Goal: Task Accomplishment & Management: Complete application form

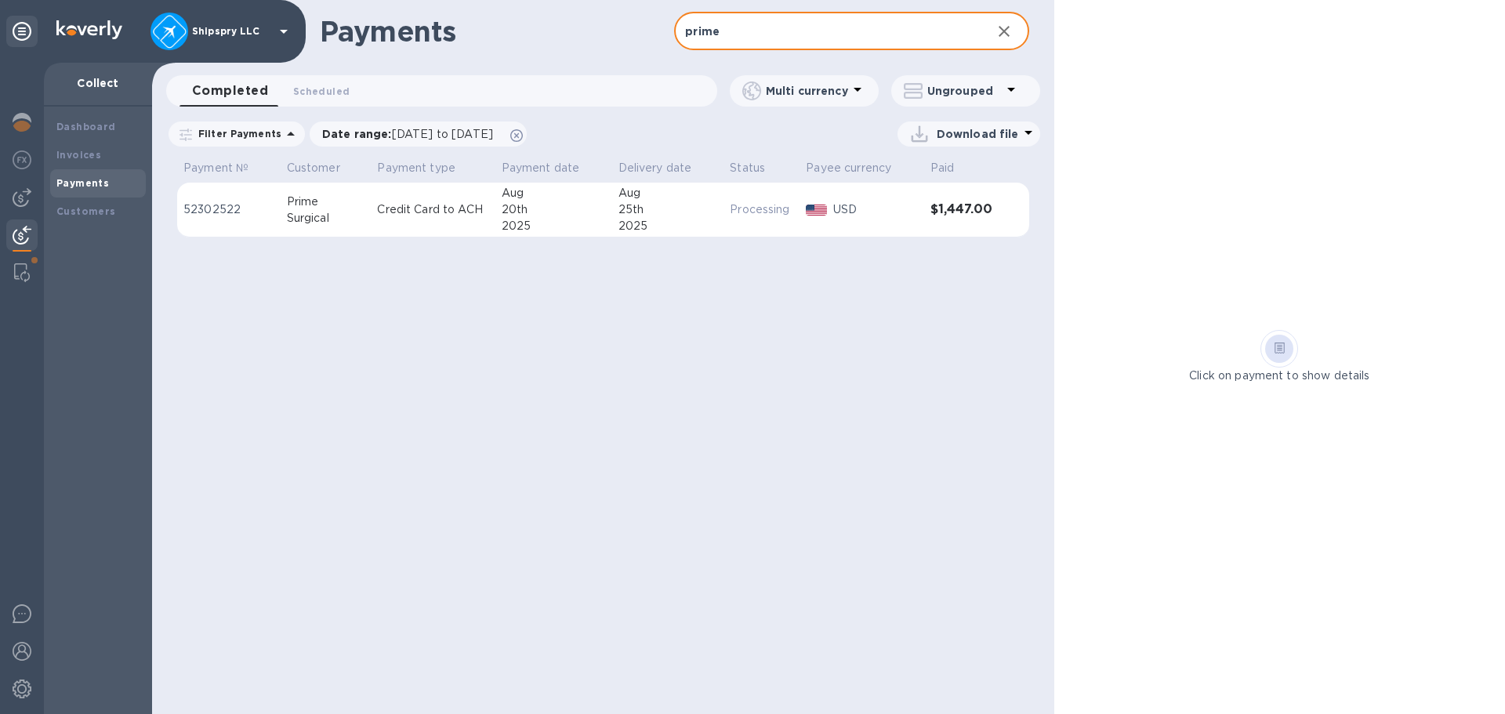
click at [731, 353] on div "Payments prime ​ Completed 0 Scheduled 0 Multi currency Ungrouped Filter Paymen…" at bounding box center [603, 357] width 902 height 714
click at [22, 195] on img at bounding box center [22, 197] width 19 height 19
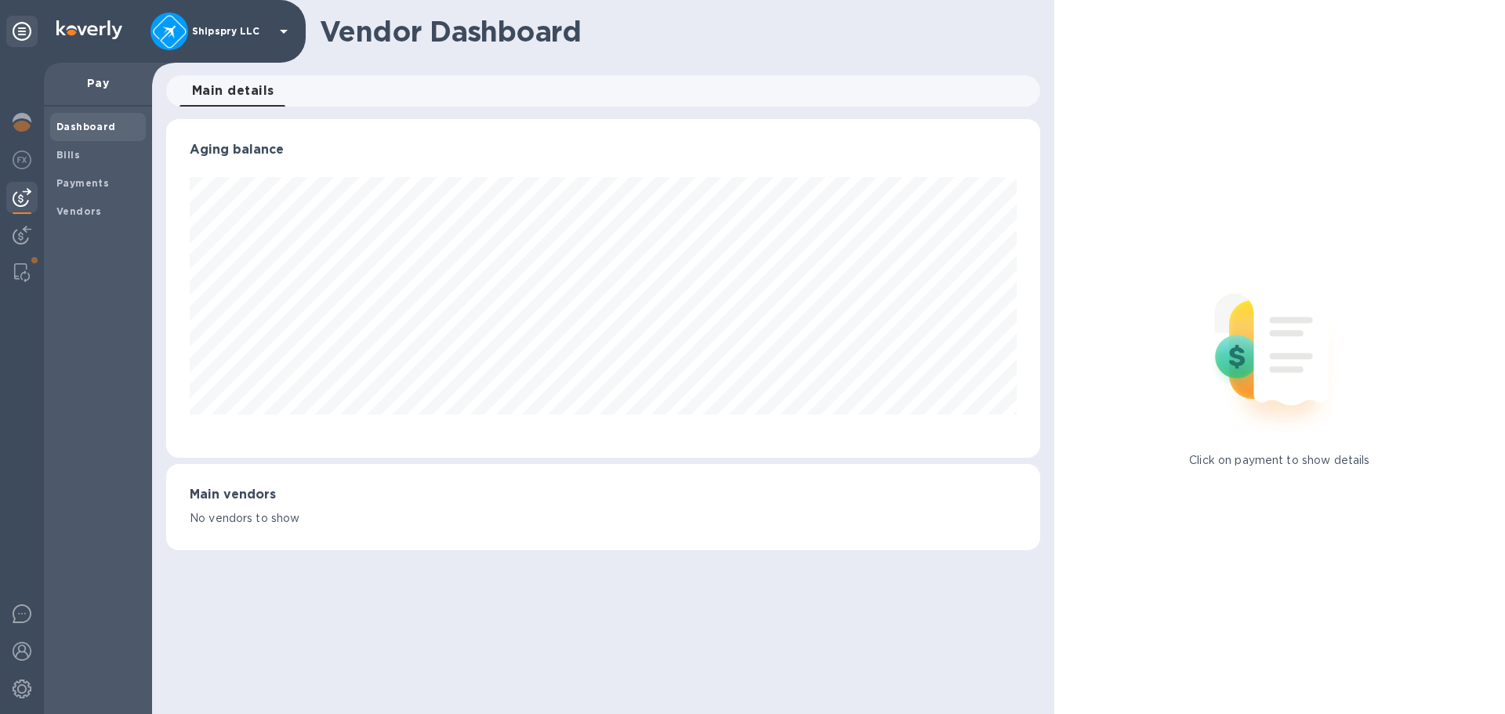
scroll to position [339, 873]
click at [76, 195] on div "Payments" at bounding box center [98, 183] width 96 height 28
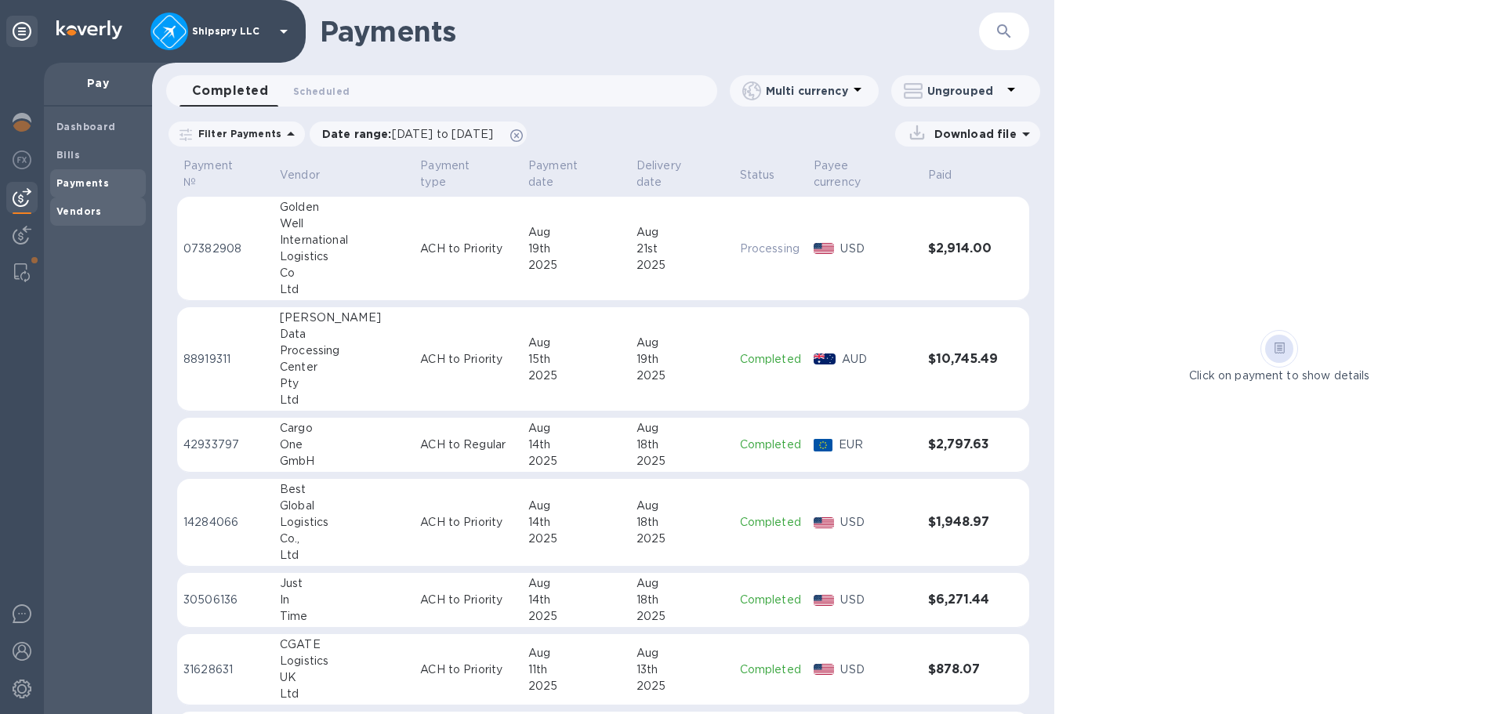
click at [72, 205] on b "Vendors" at bounding box center [78, 211] width 45 height 12
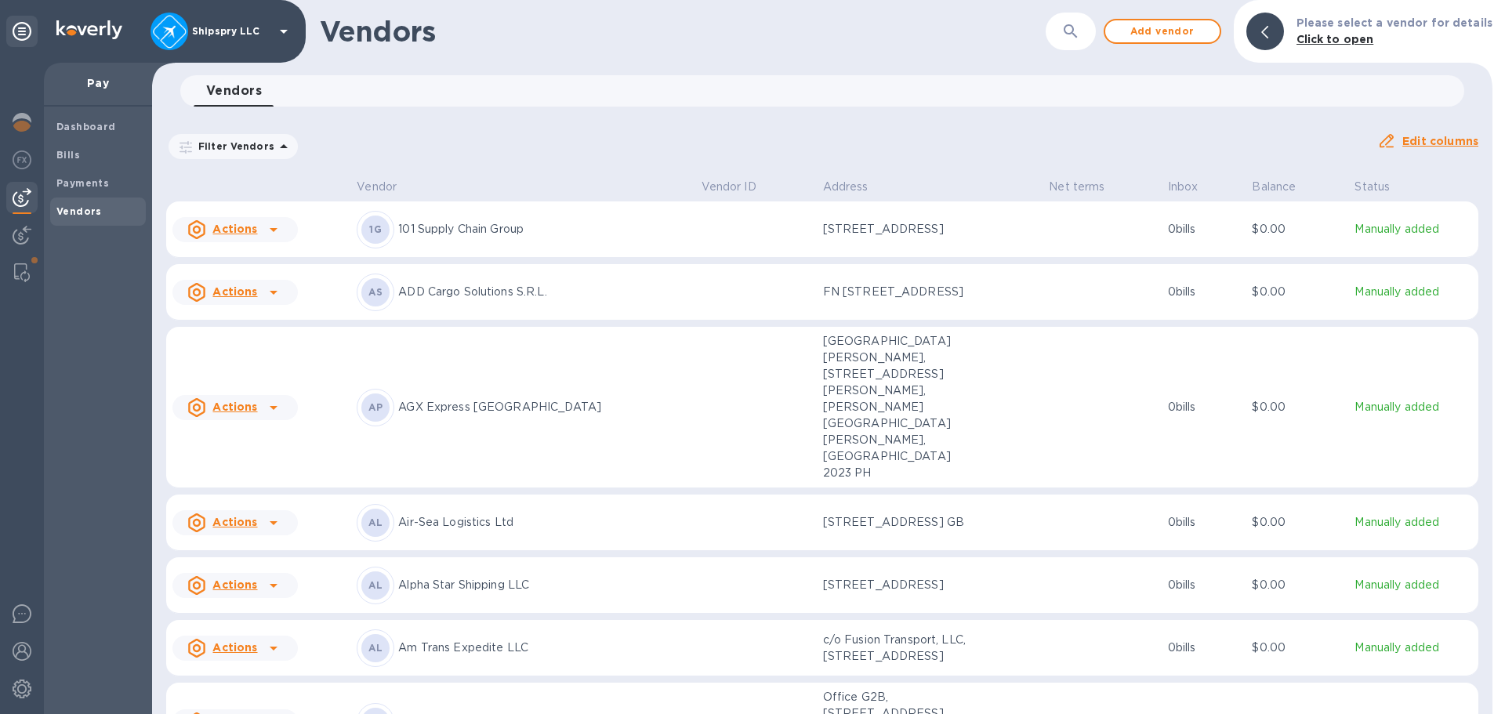
click at [1072, 35] on icon "button" at bounding box center [1070, 31] width 19 height 19
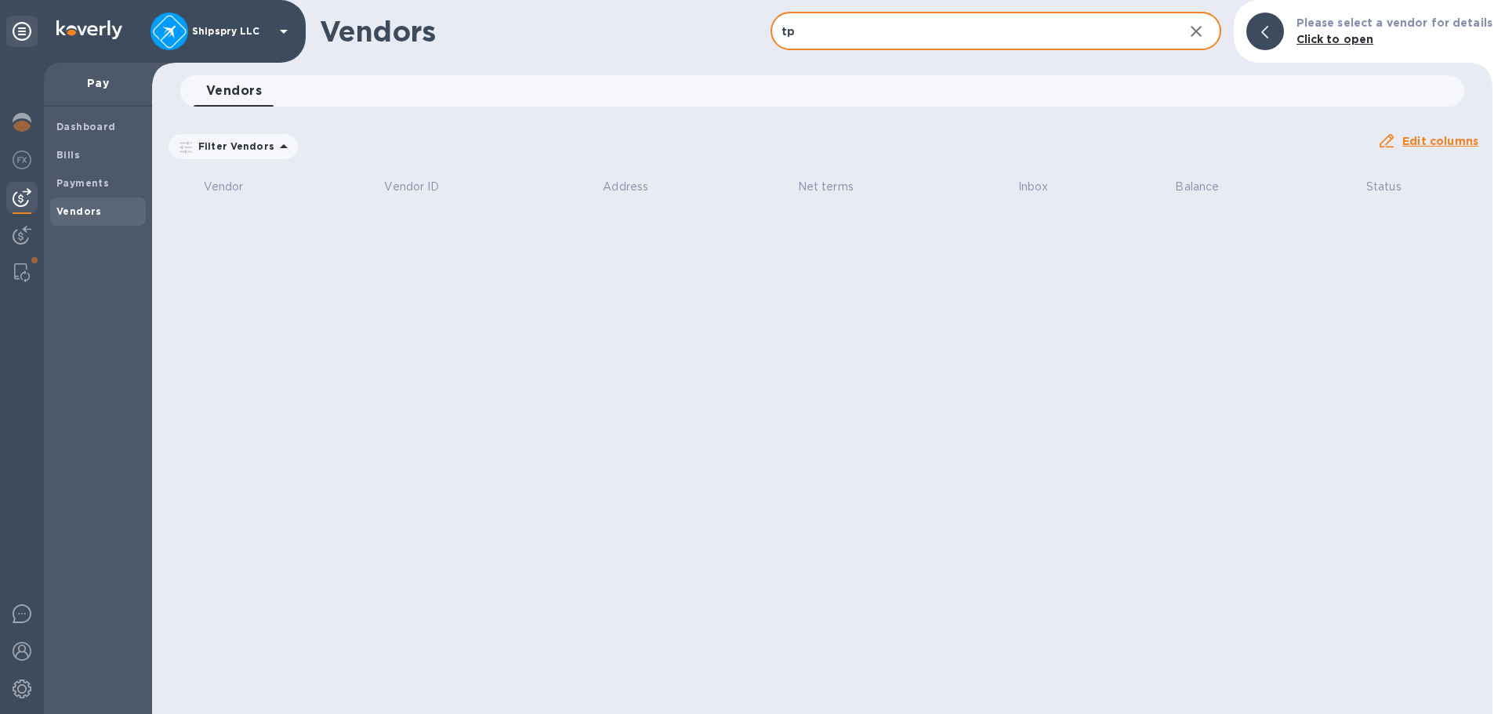
type input "t"
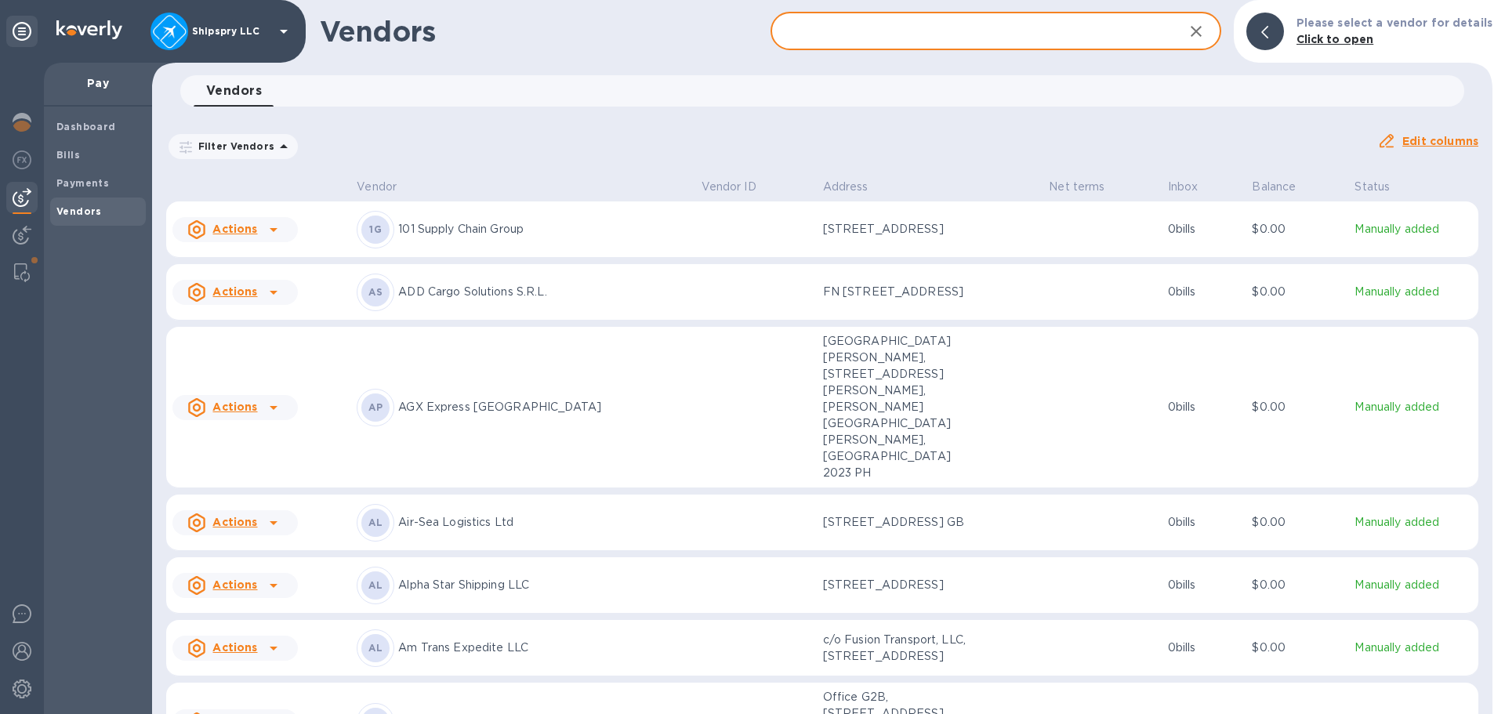
click at [536, 28] on h1 "Vendors" at bounding box center [545, 31] width 451 height 33
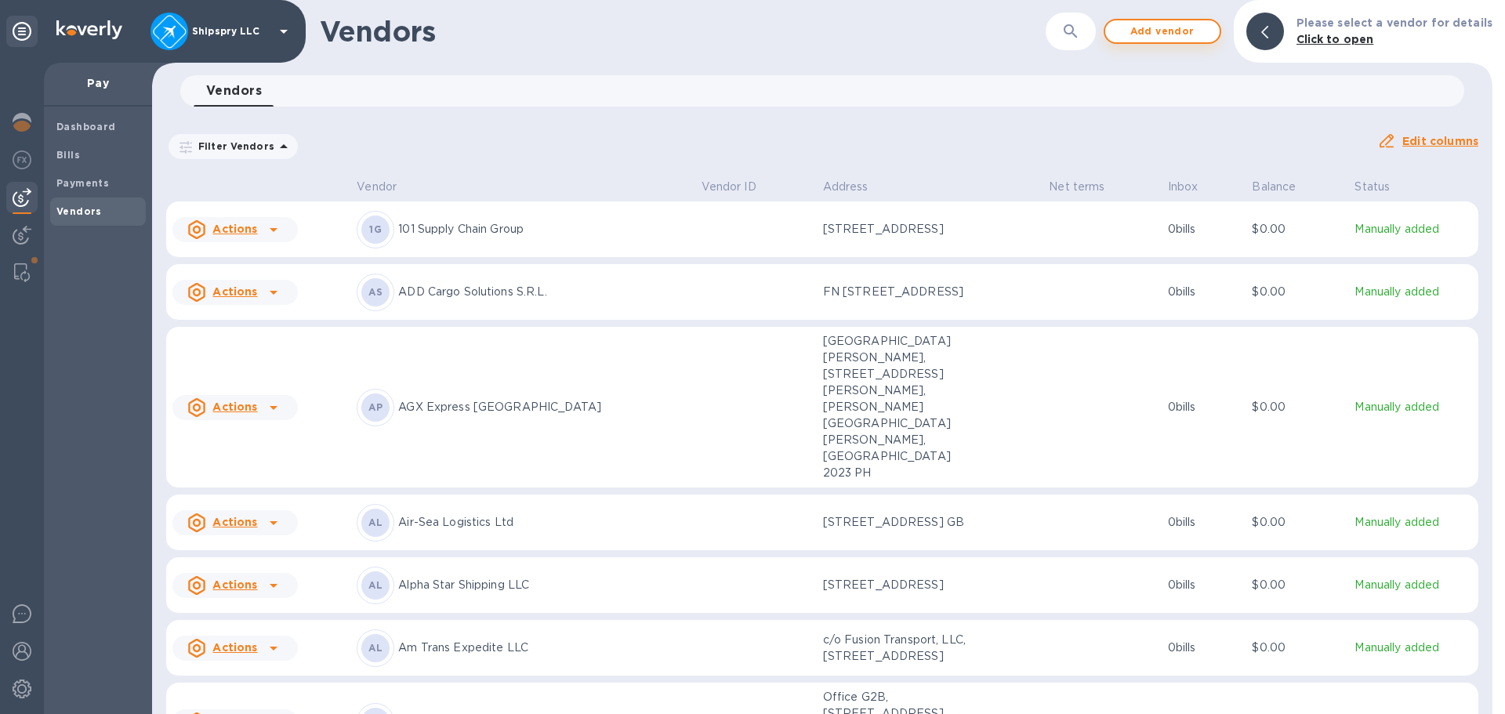
click at [1160, 22] on span "Add vendor" at bounding box center [1162, 31] width 89 height 19
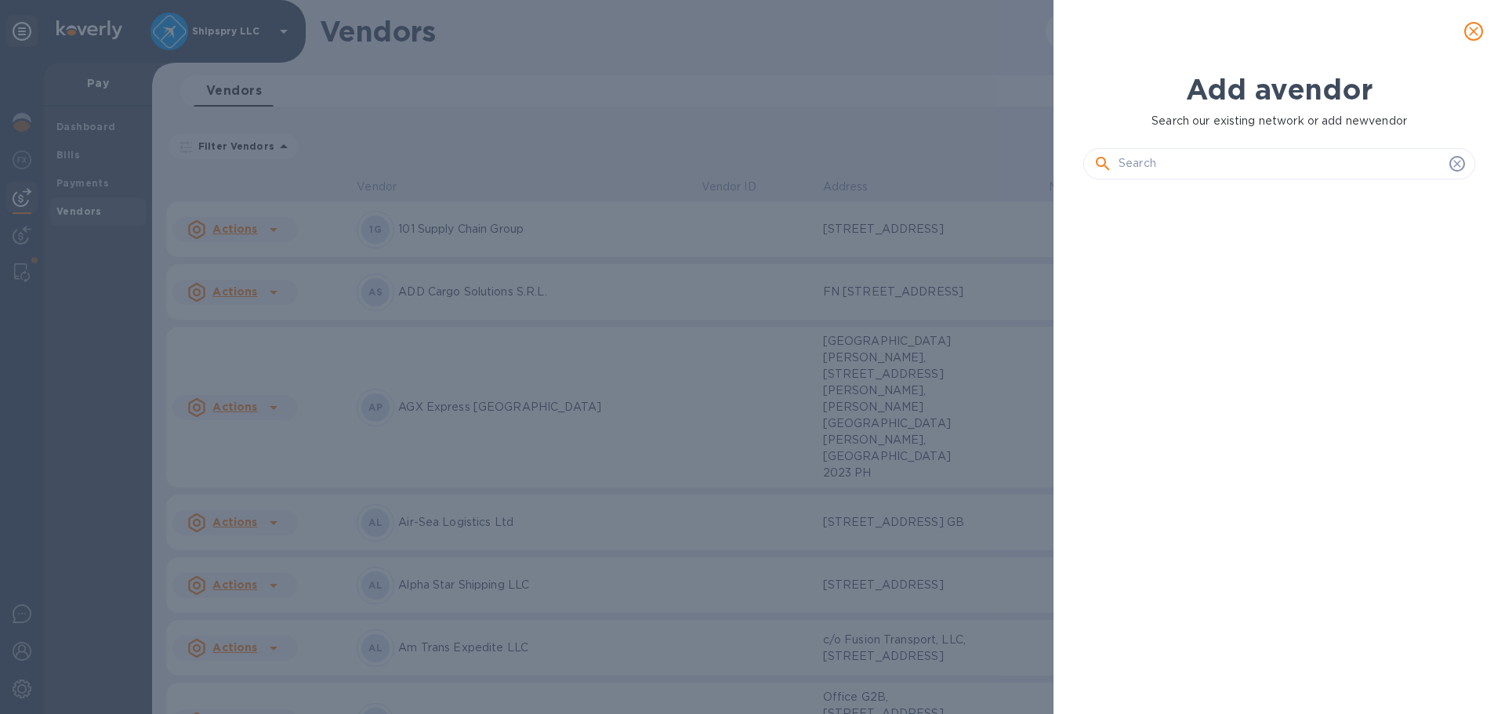
scroll to position [469, 398]
click at [1159, 165] on input "text" at bounding box center [1281, 164] width 325 height 24
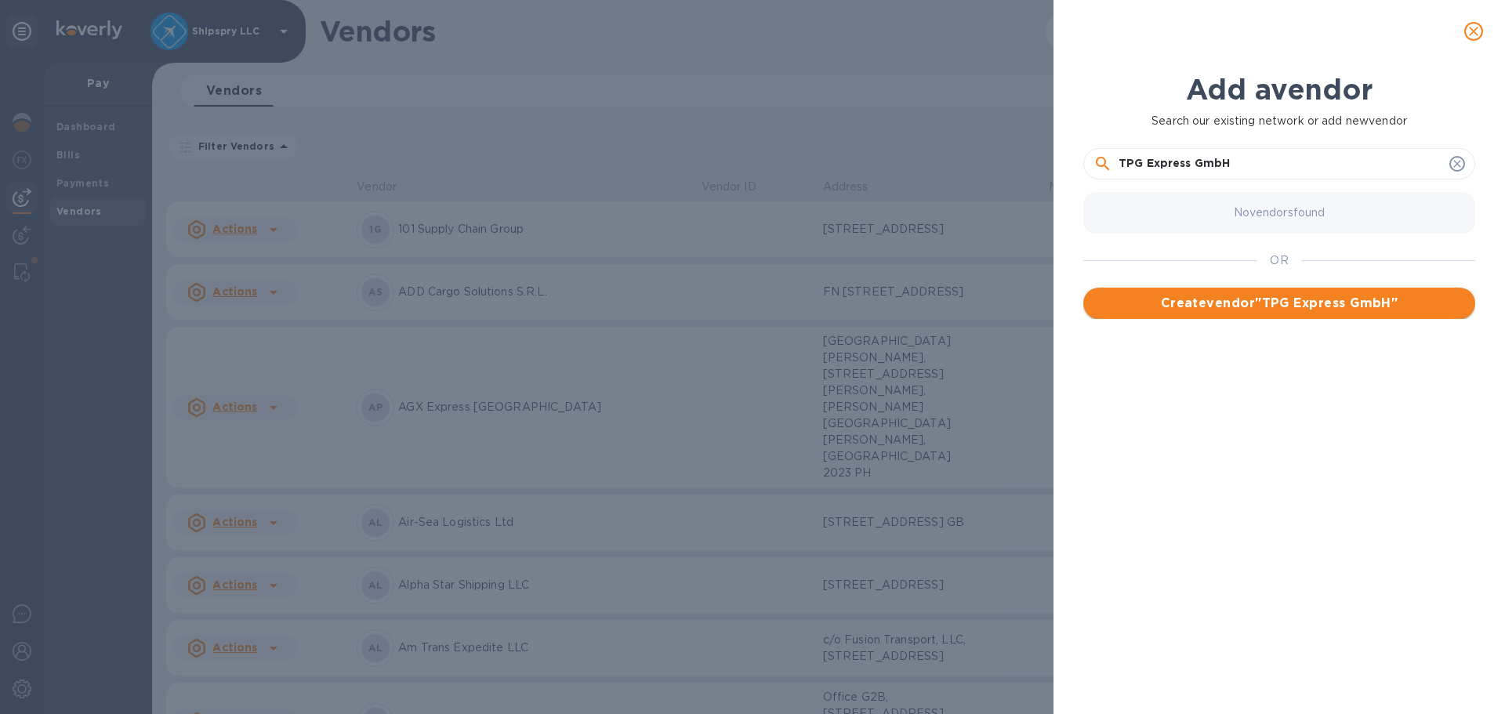
type input "TPG Express GmbH"
click at [1268, 306] on span "Create vendor " TPG Express GmbH "" at bounding box center [1279, 303] width 367 height 19
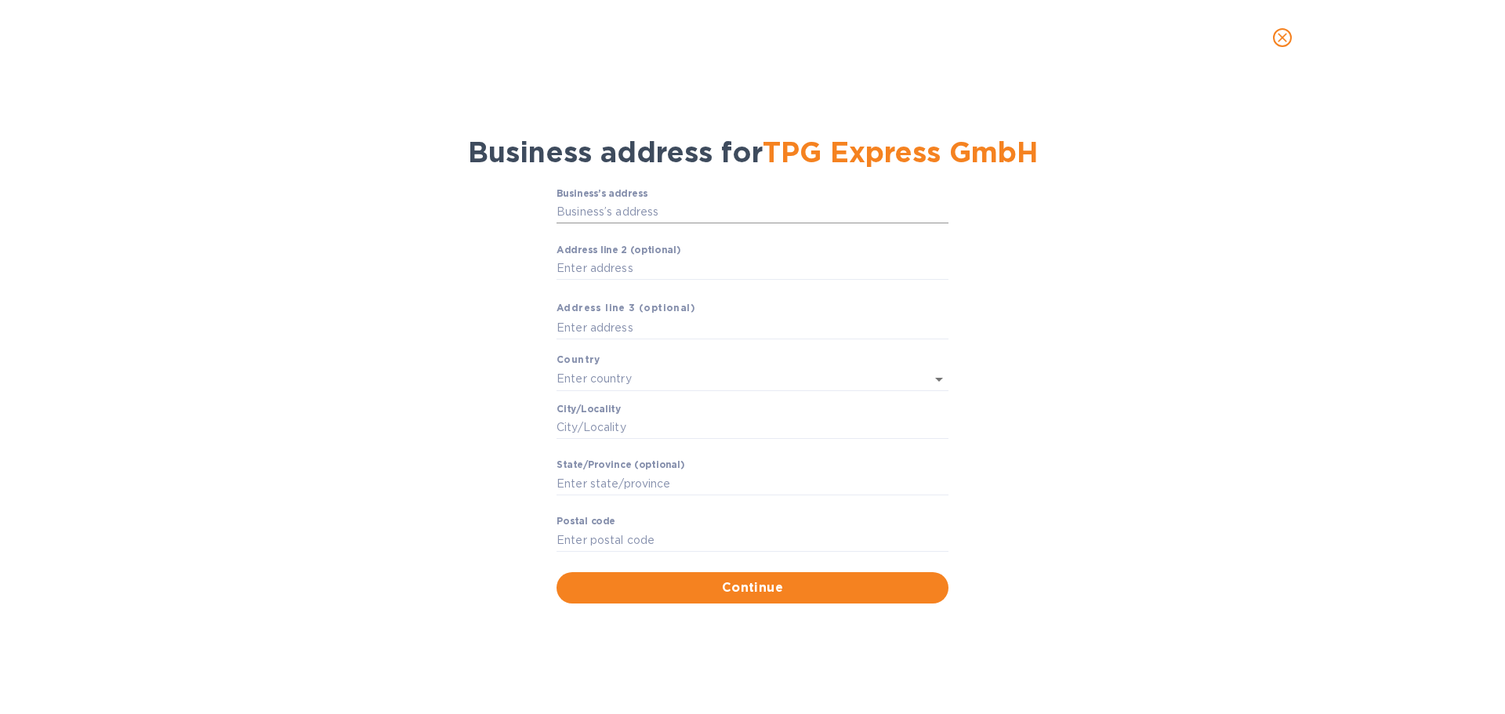
click at [617, 208] on input "Business’s аddress" at bounding box center [753, 213] width 392 height 24
type input "2 Frikusweg"
type input "[GEOGRAPHIC_DATA]"
type input "Premstätten"
type input "[GEOGRAPHIC_DATA]"
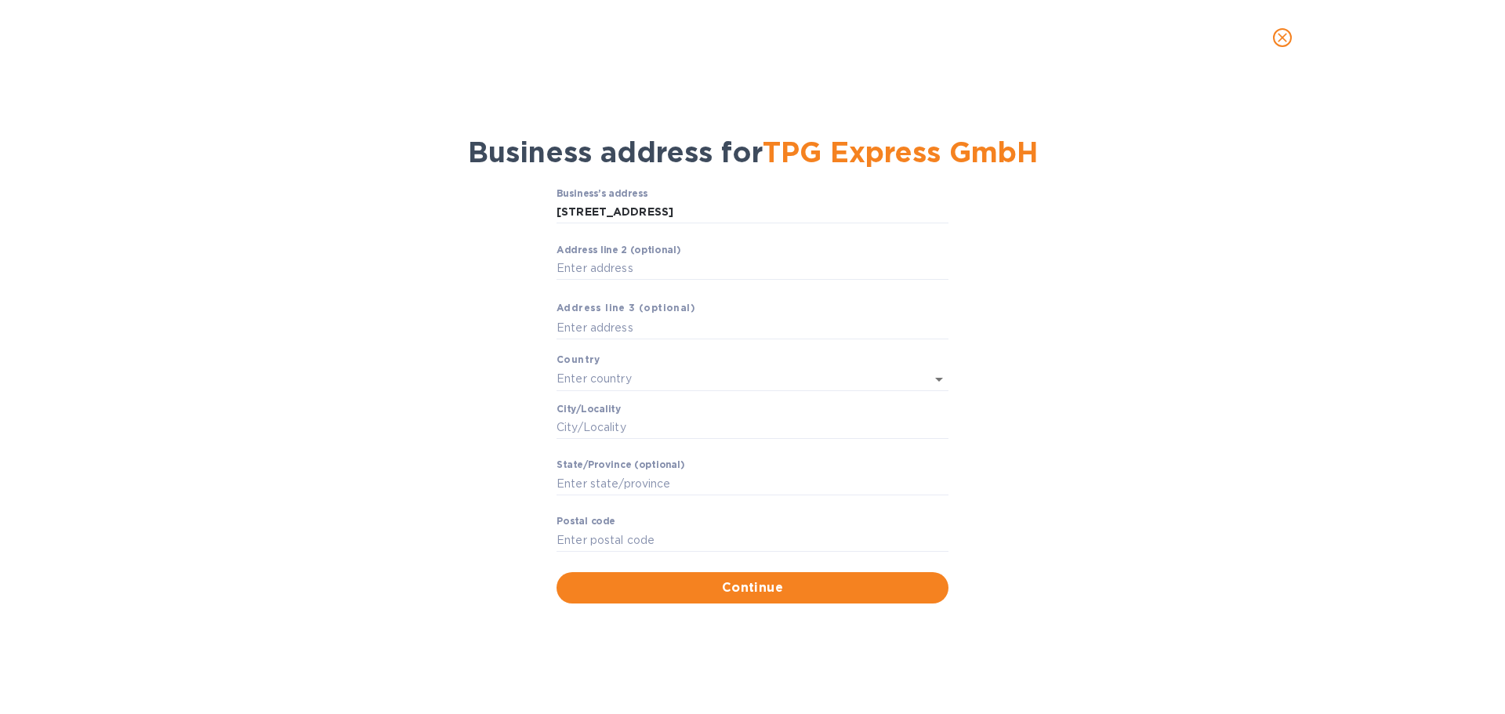
type input "8141"
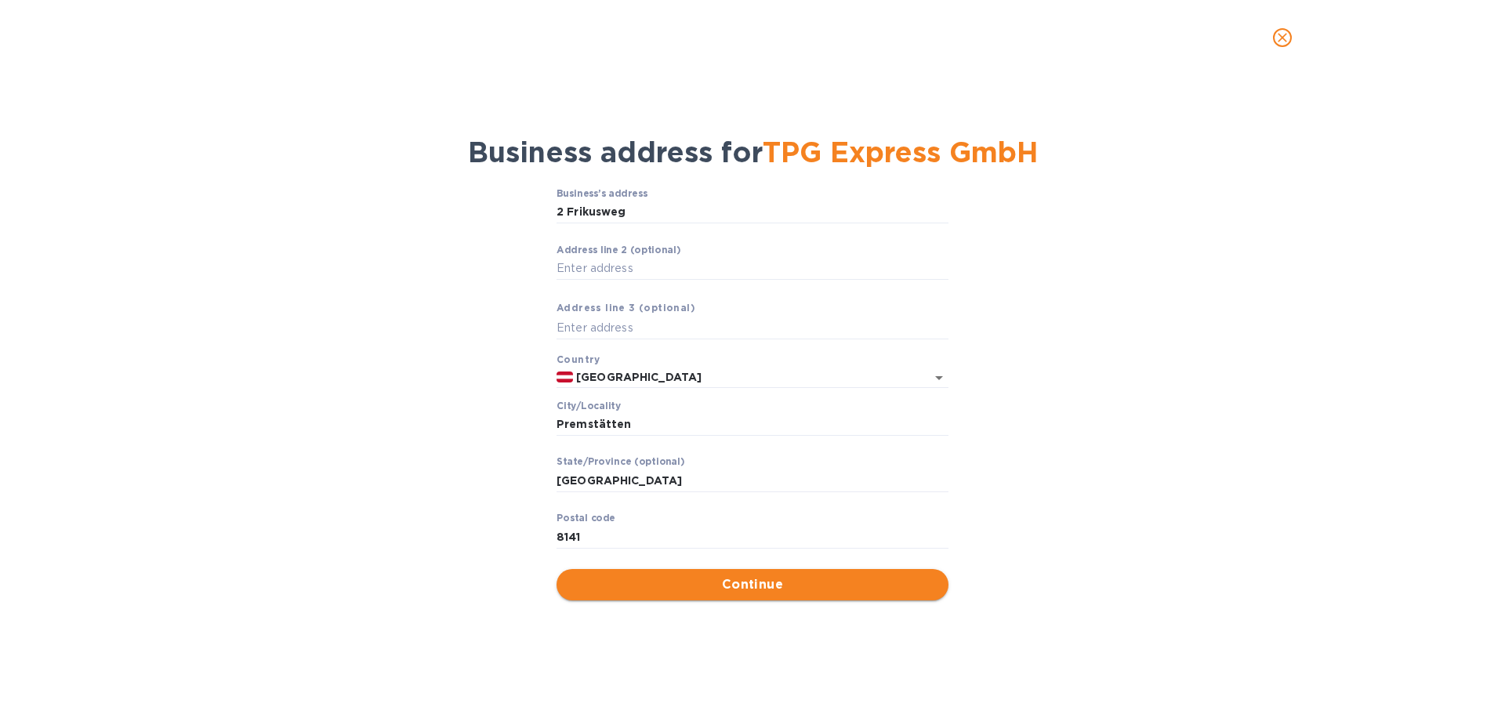
click at [729, 586] on span "Continue" at bounding box center [752, 584] width 367 height 19
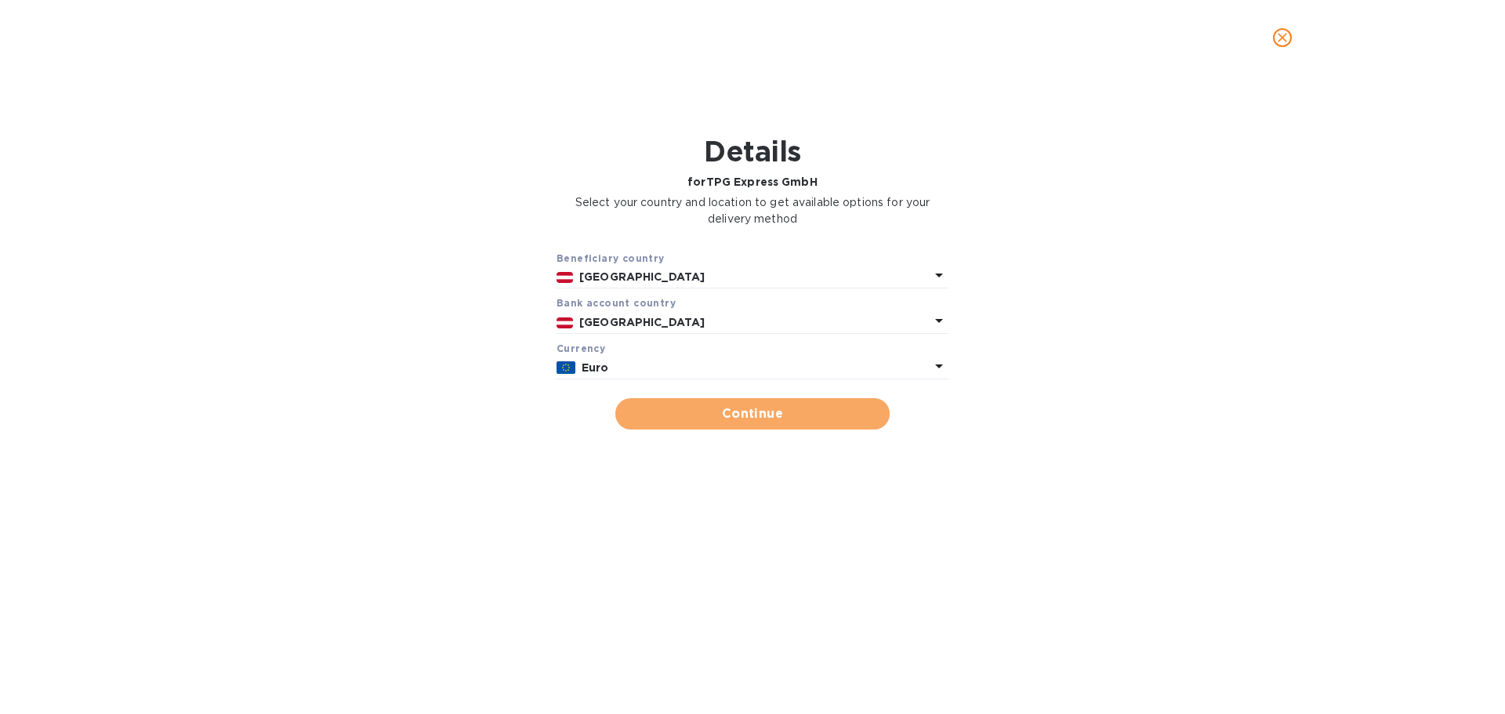
drag, startPoint x: 756, startPoint y: 412, endPoint x: 720, endPoint y: 404, distance: 37.1
click at [753, 412] on span "Continue" at bounding box center [752, 414] width 249 height 19
type input "TPG Express GmbH"
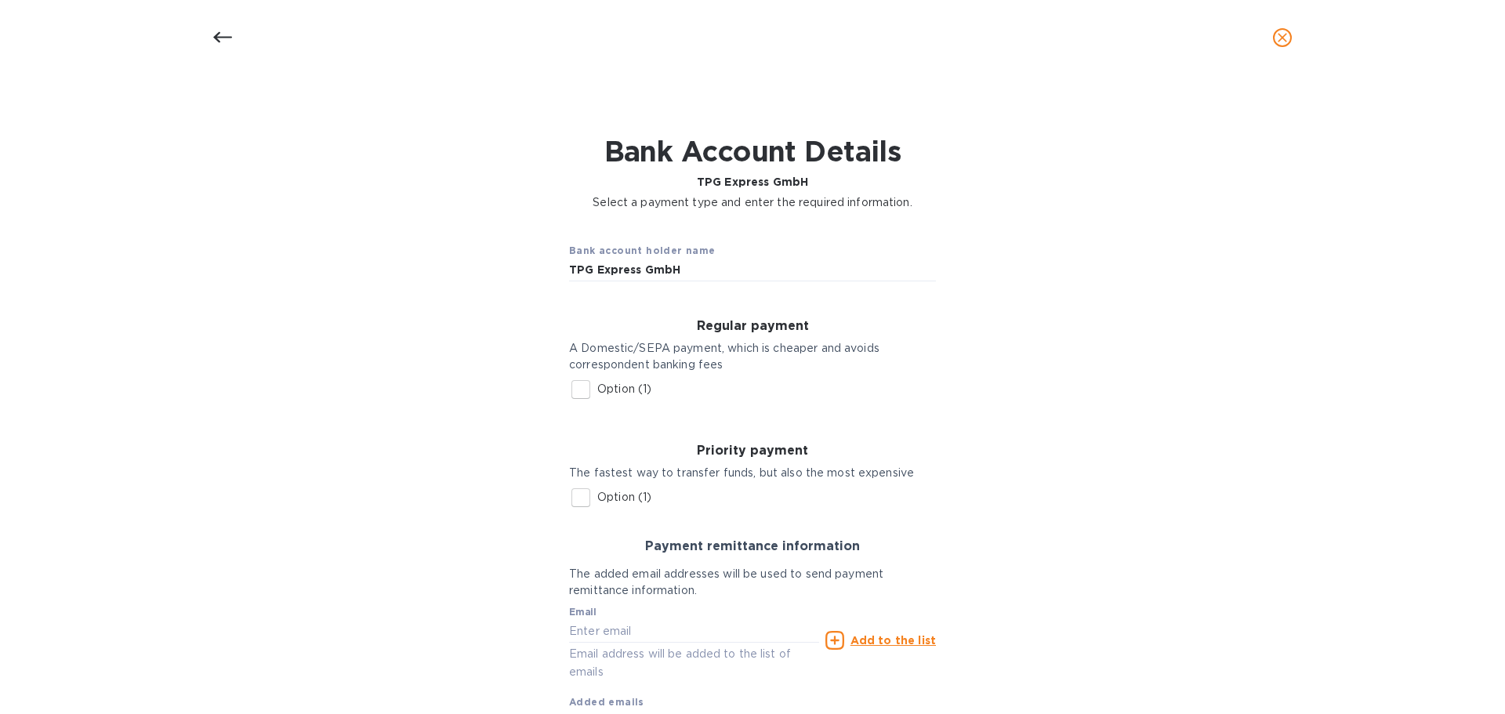
click at [577, 394] on input "Option (1)" at bounding box center [580, 389] width 33 height 33
checkbox input "true"
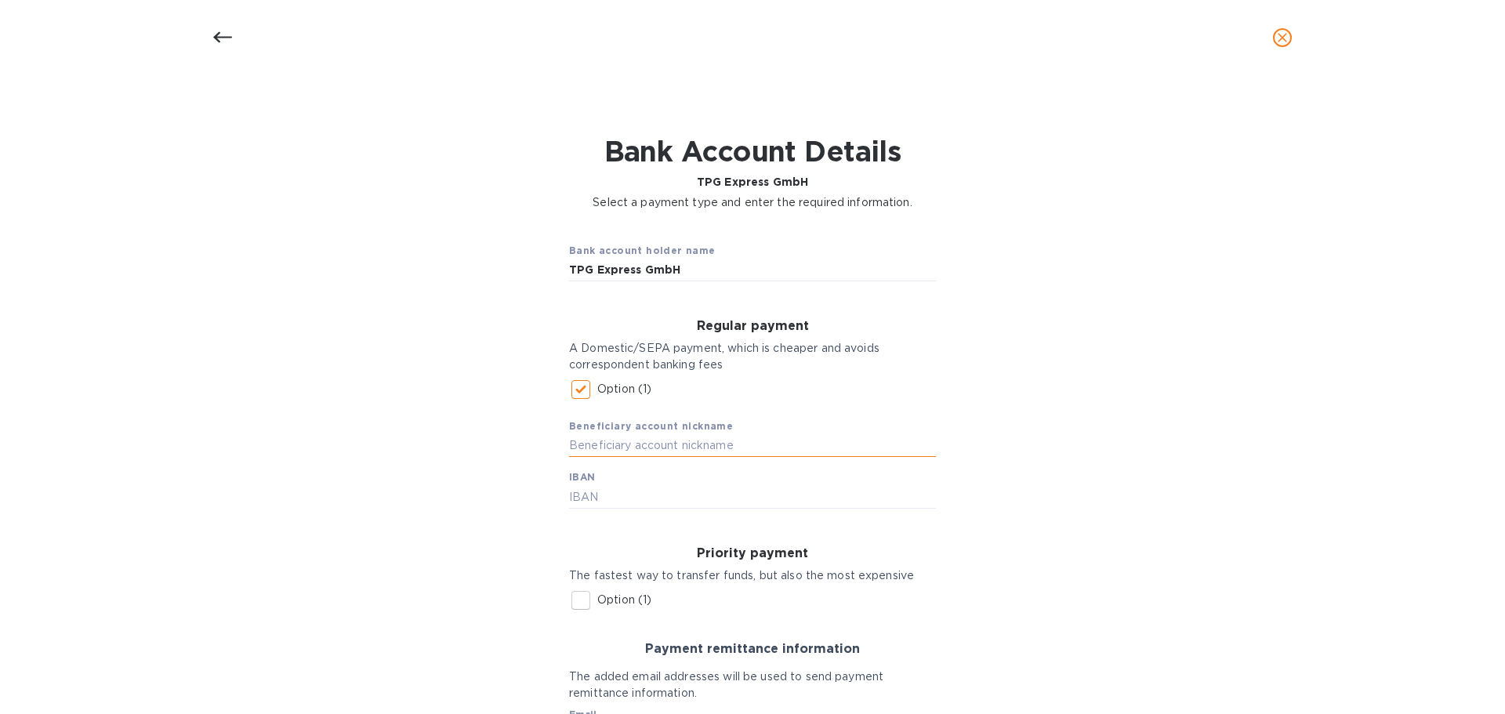
click at [659, 445] on input "text" at bounding box center [752, 446] width 367 height 24
type input "TPG Express GmbH"
type input "[FINANCIAL_ID]"
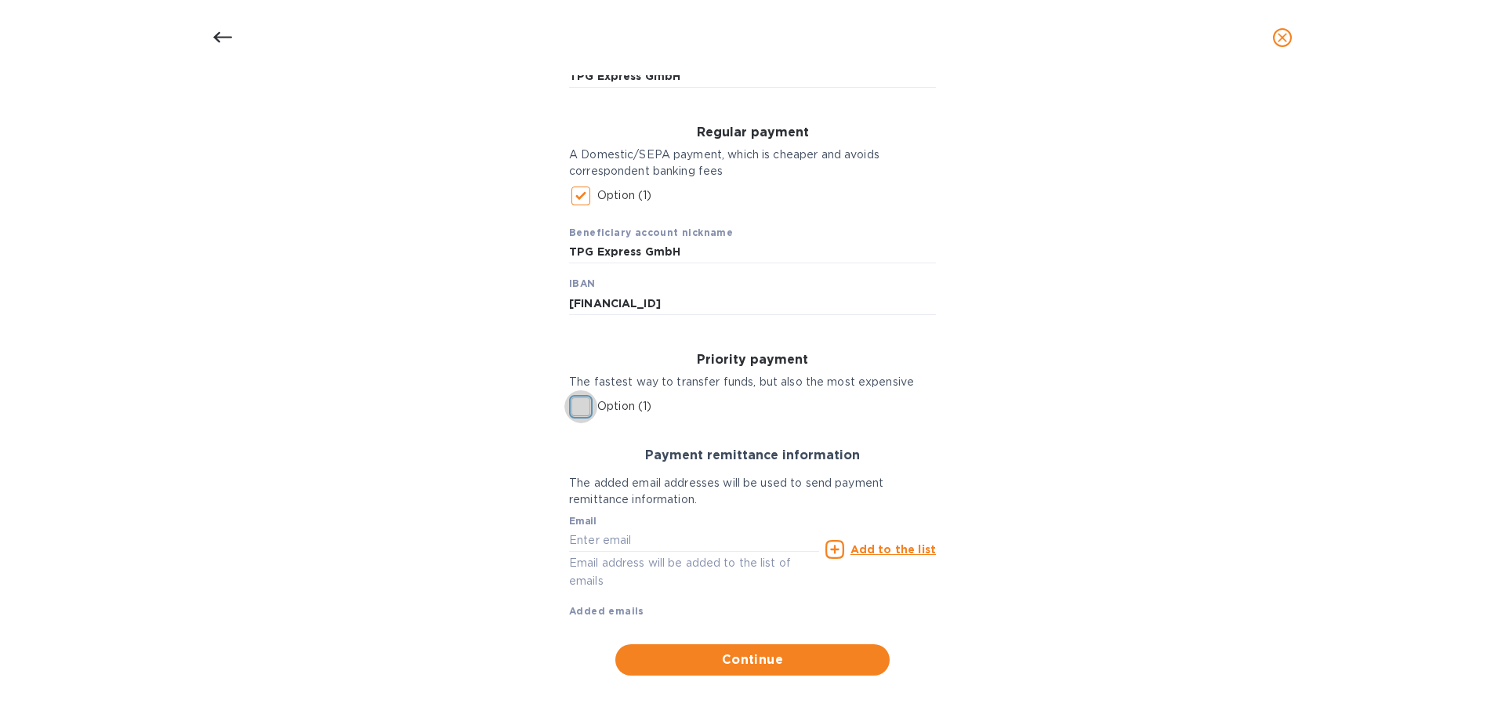
scroll to position [204, 0]
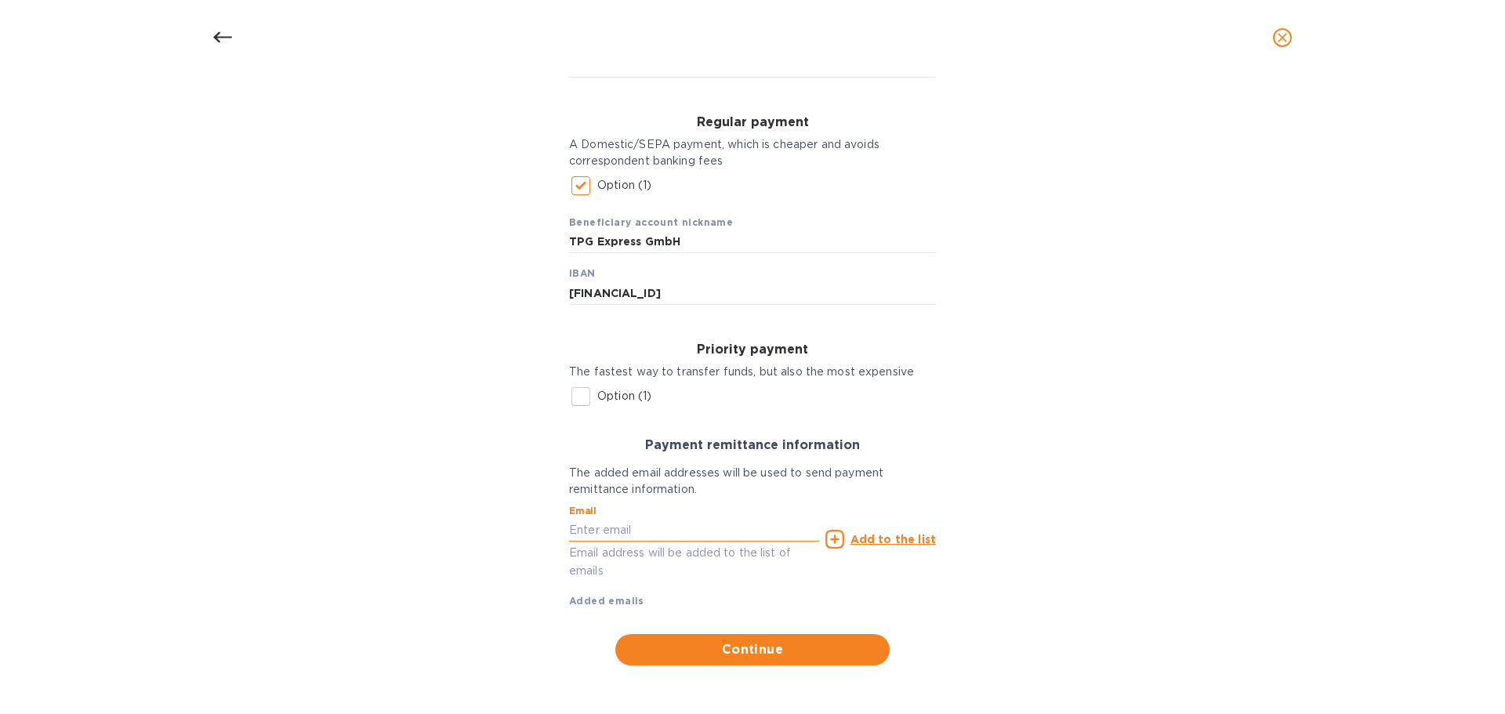
click at [593, 538] on input "text" at bounding box center [694, 530] width 250 height 24
type input "[EMAIL_ADDRESS][DOMAIN_NAME]"
click at [907, 535] on u "Add to the list" at bounding box center [893, 539] width 85 height 13
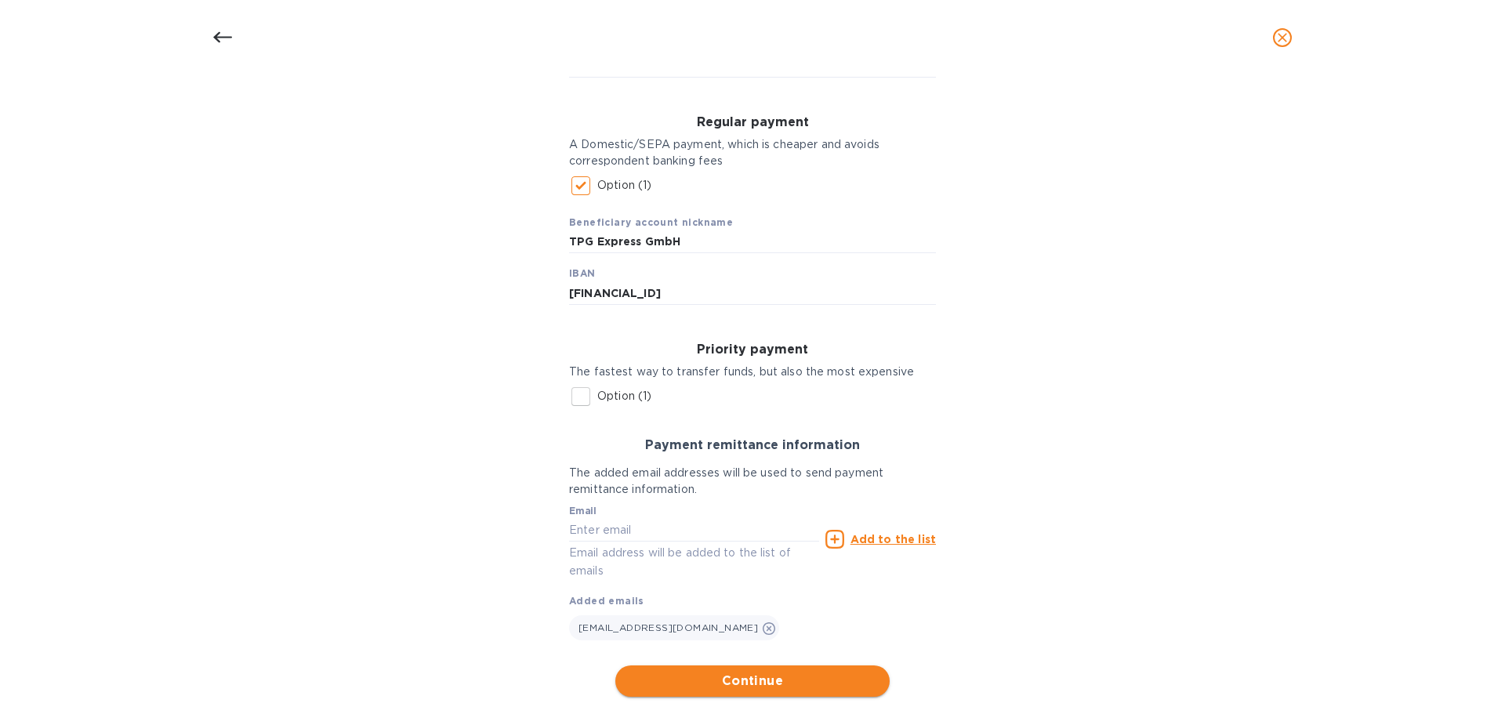
click at [750, 678] on span "Continue" at bounding box center [752, 681] width 249 height 19
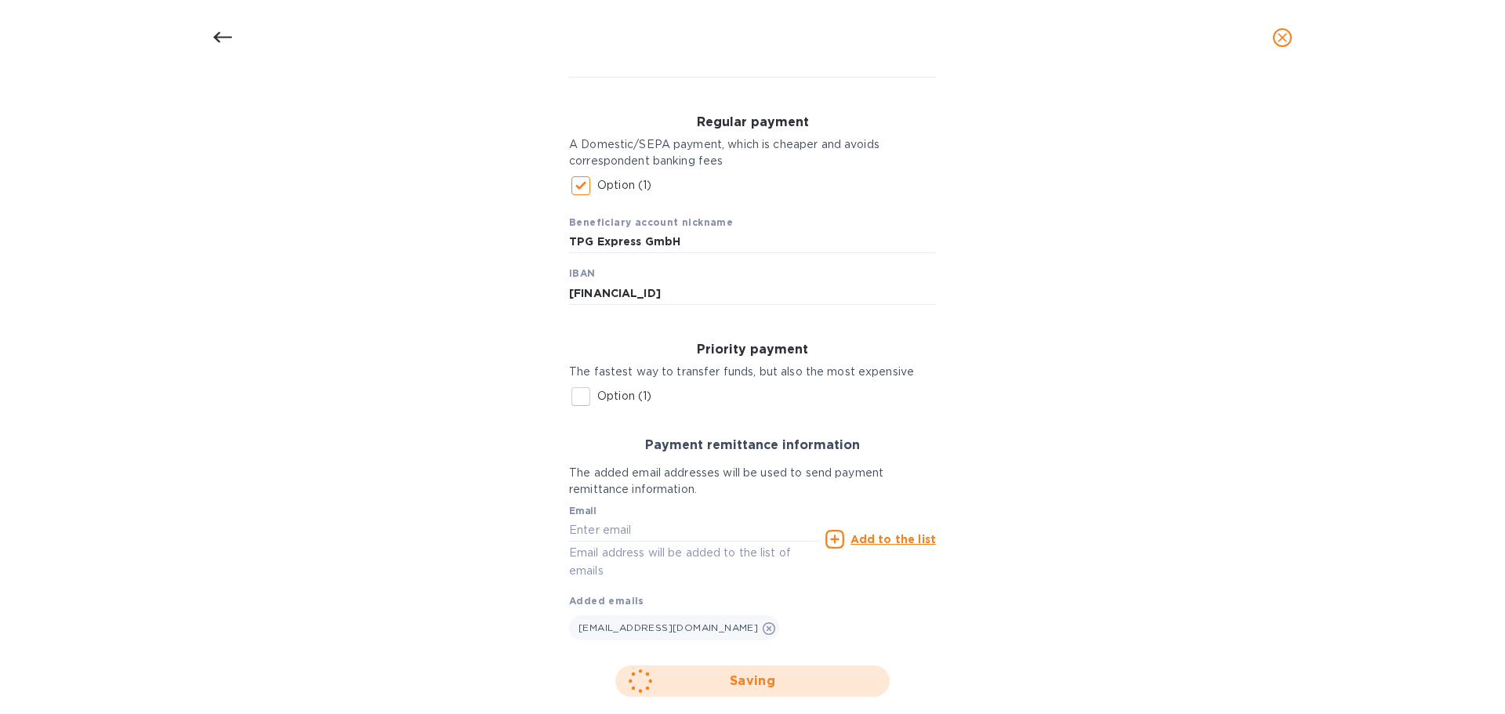
scroll to position [0, 0]
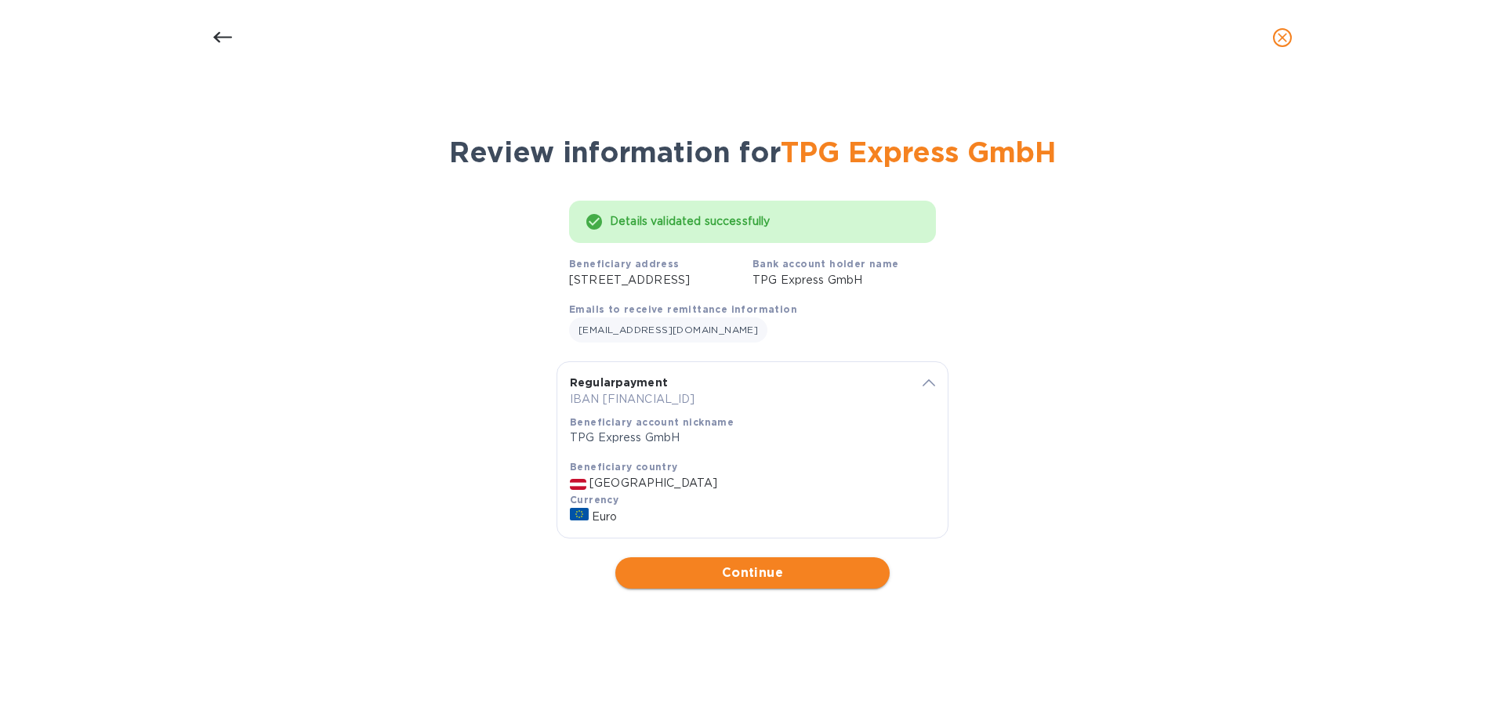
click at [762, 582] on span "Continue" at bounding box center [752, 573] width 249 height 19
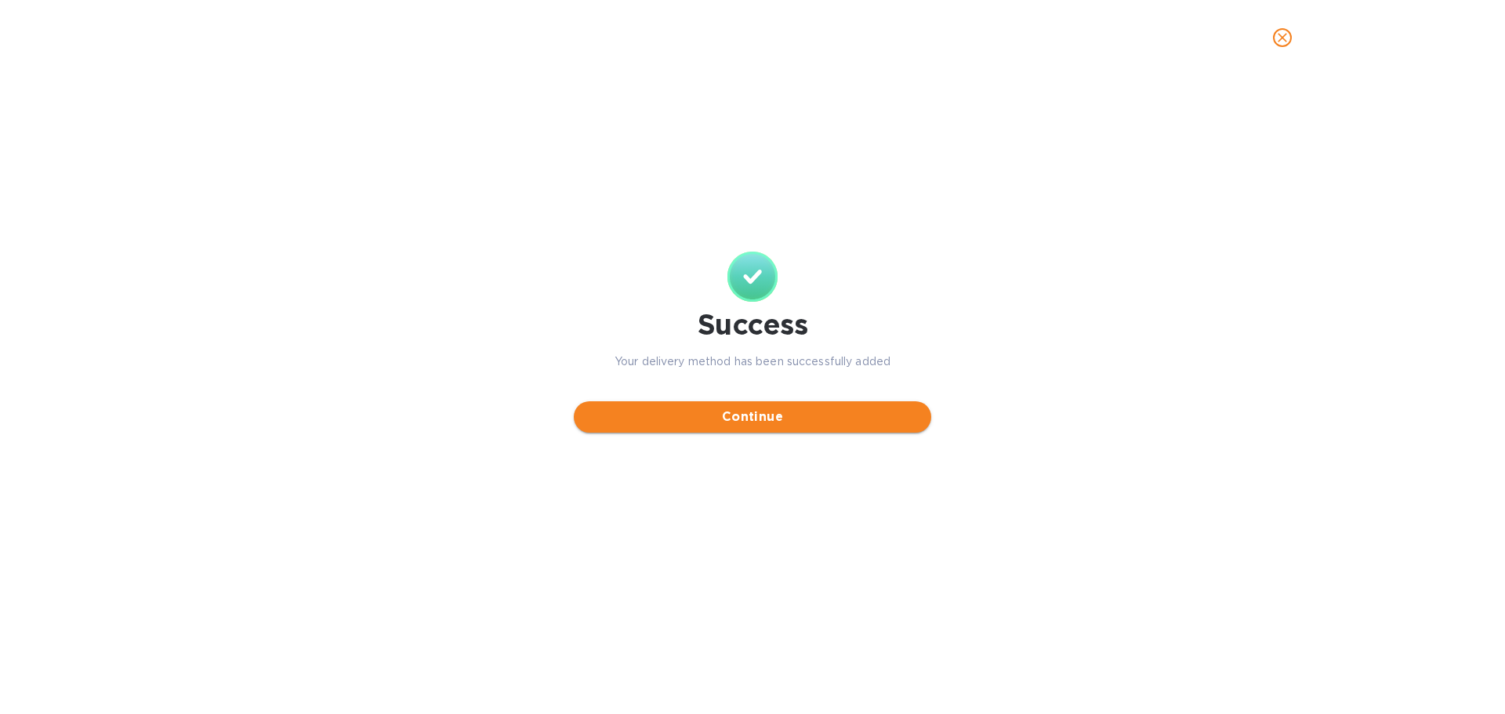
click at [753, 418] on span "Continue" at bounding box center [752, 417] width 332 height 19
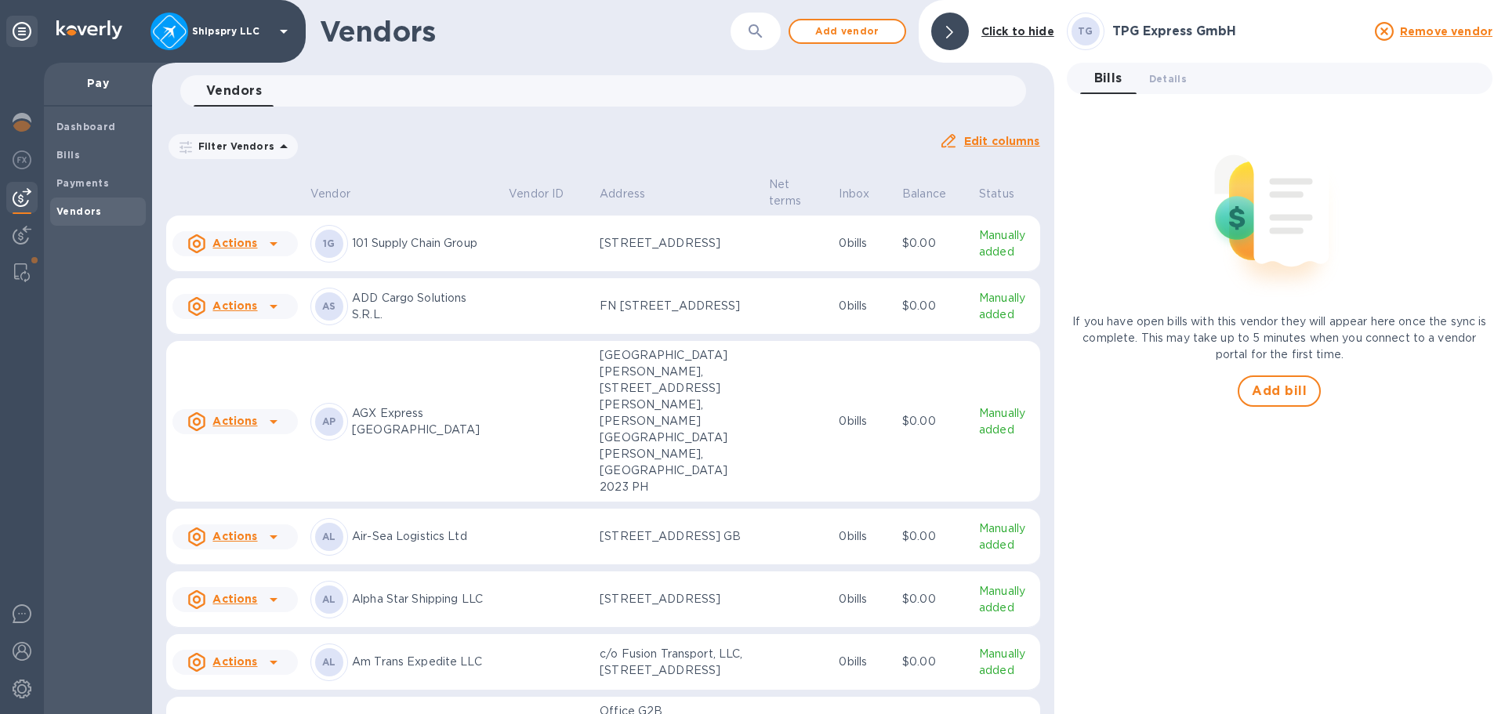
click at [742, 34] on button "button" at bounding box center [756, 32] width 38 height 38
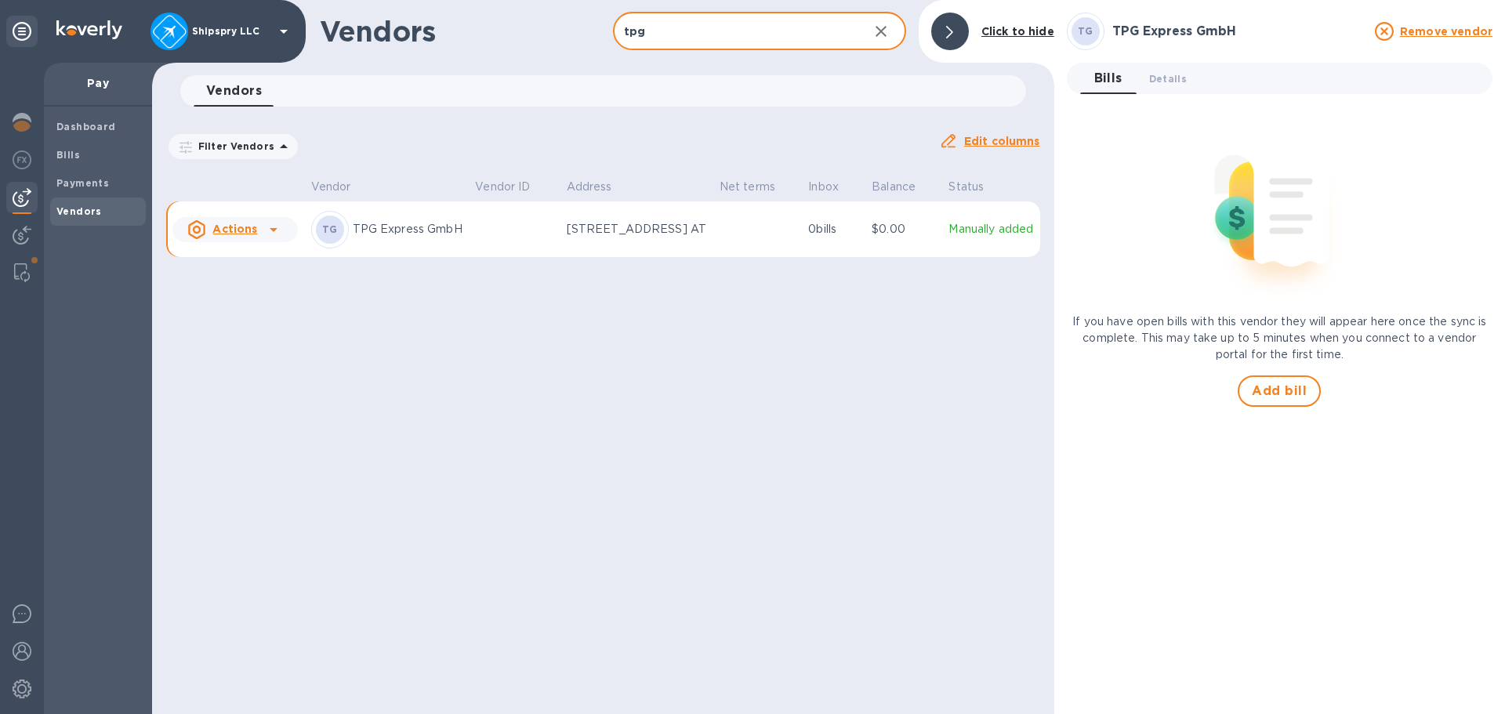
type input "tpg"
click at [280, 239] on icon at bounding box center [273, 229] width 19 height 19
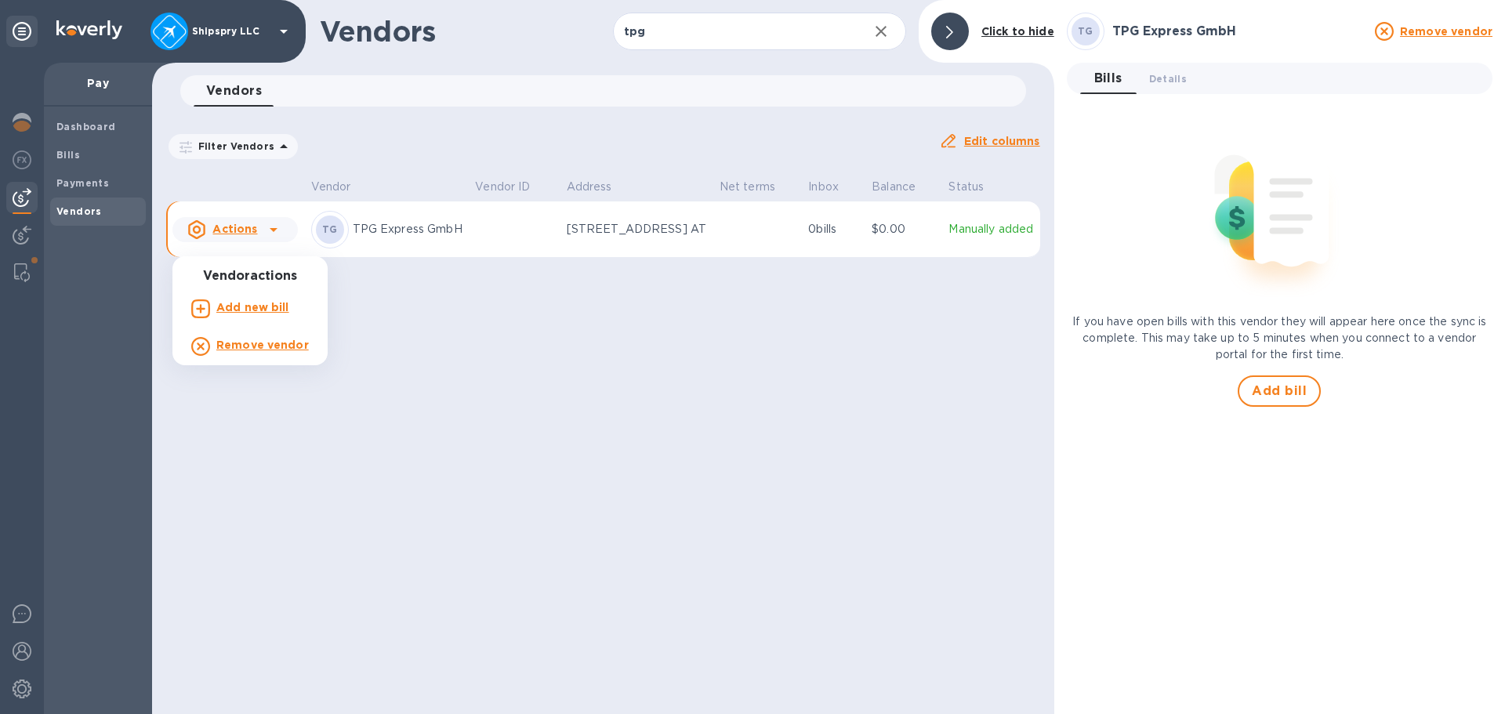
click at [249, 305] on b "Add new bill" at bounding box center [252, 307] width 73 height 13
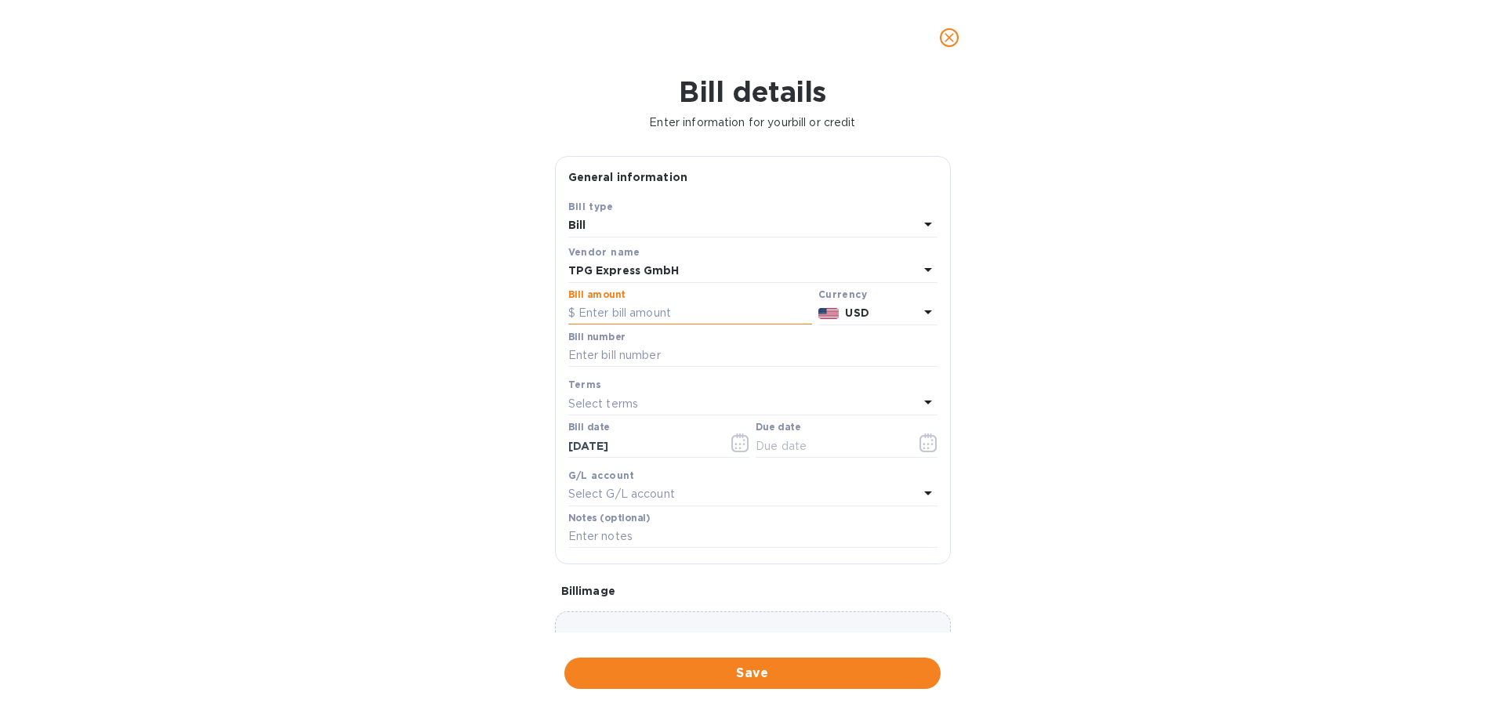
drag, startPoint x: 620, startPoint y: 321, endPoint x: 599, endPoint y: 321, distance: 21.2
click at [619, 320] on input "text" at bounding box center [690, 314] width 244 height 24
type input "2,278.42"
click at [845, 307] on b "USD" at bounding box center [857, 313] width 24 height 13
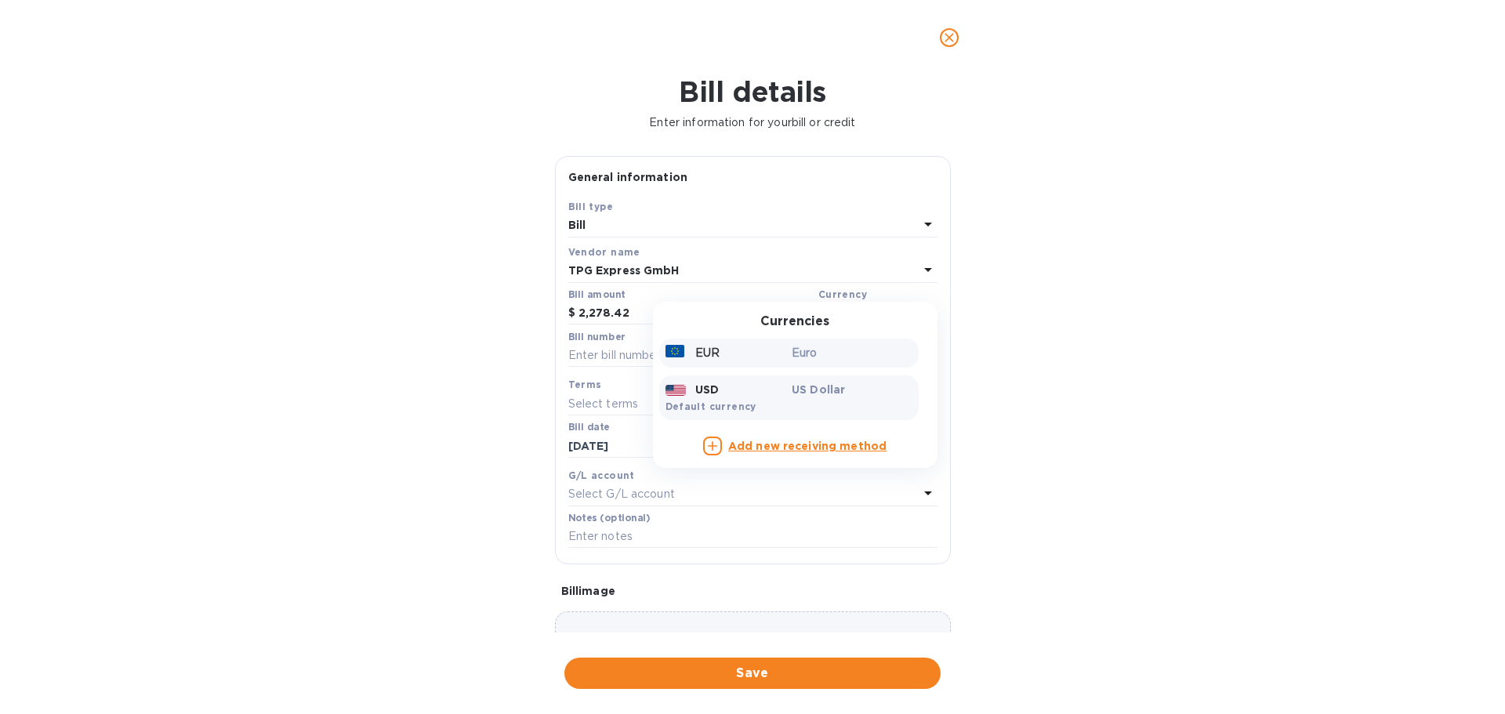
click at [792, 353] on p "Euro" at bounding box center [852, 353] width 121 height 16
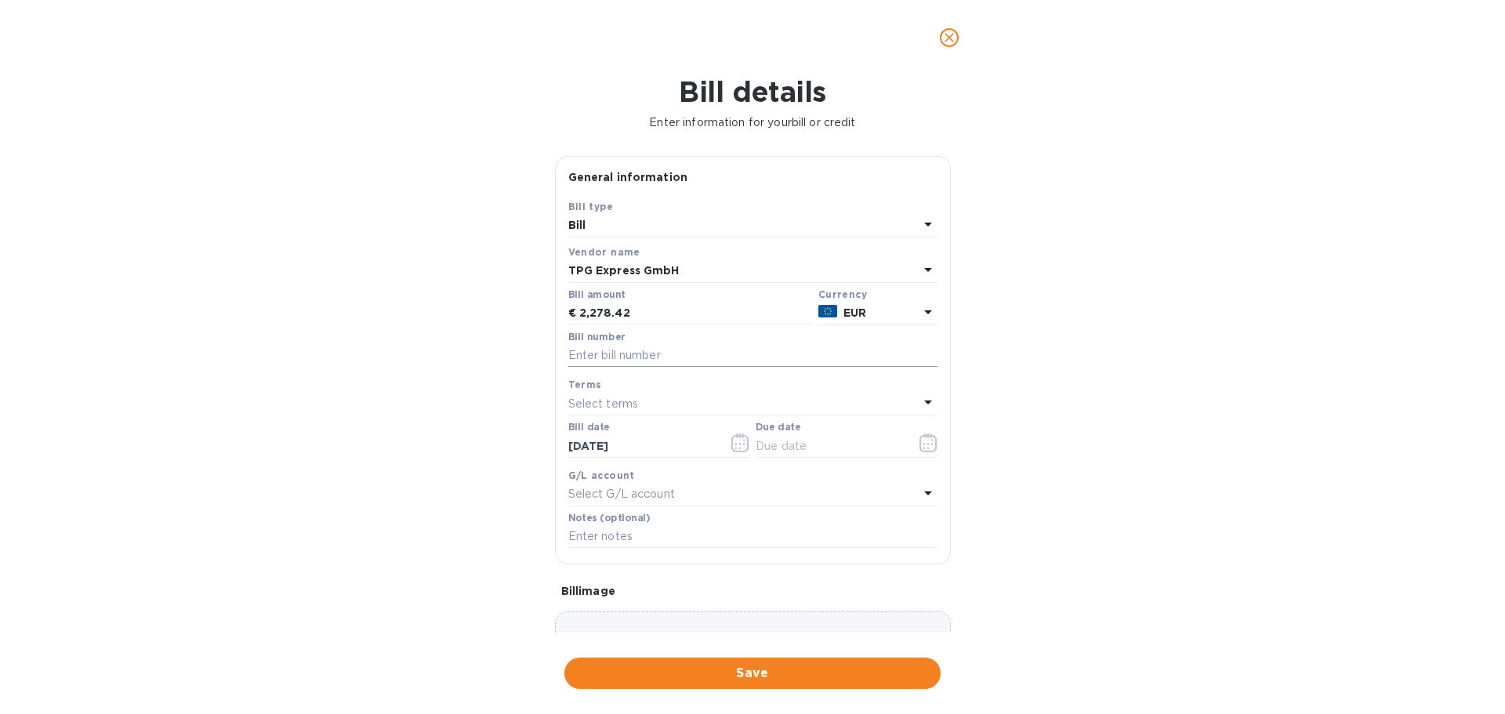
click at [593, 355] on input "text" at bounding box center [752, 356] width 369 height 24
type input "1271A/2025"
click at [735, 443] on icon "button" at bounding box center [740, 443] width 18 height 19
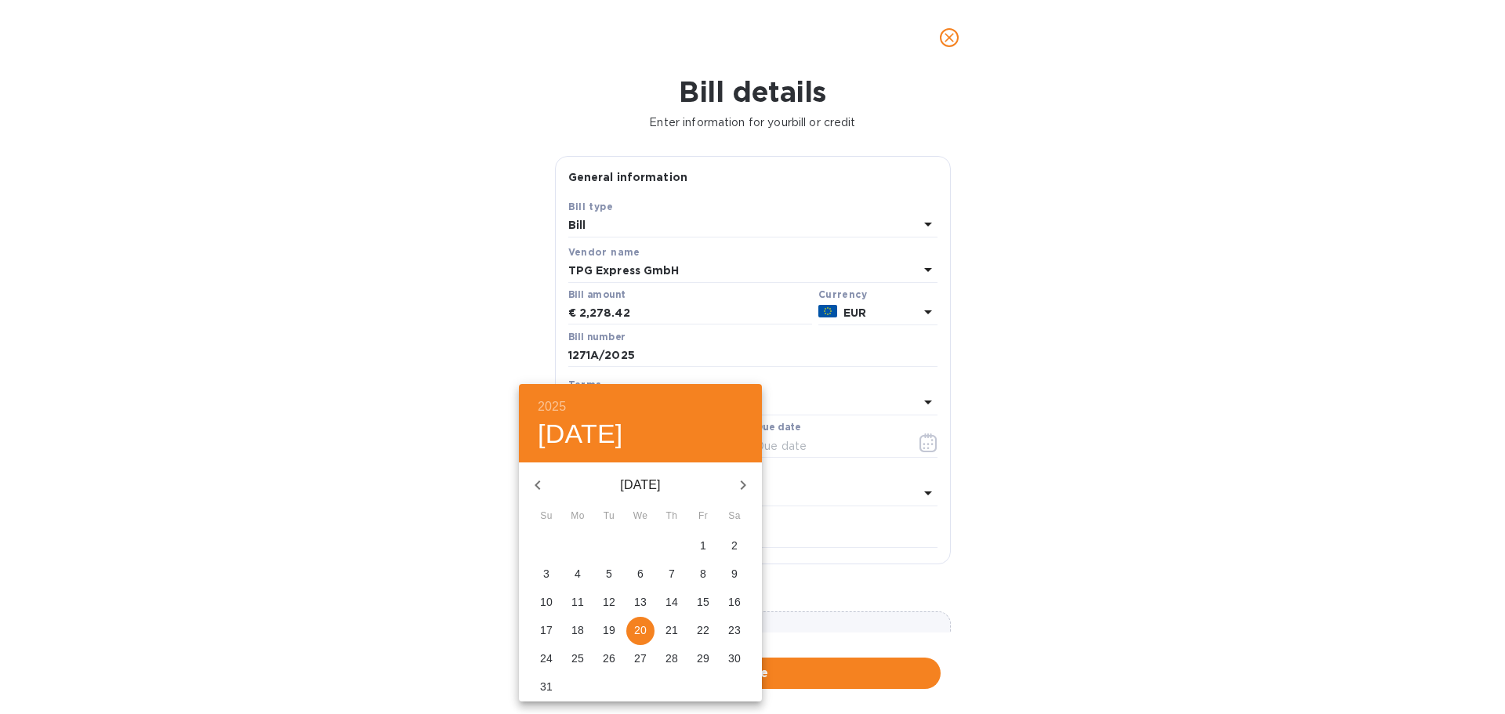
click at [570, 599] on span "11" at bounding box center [578, 602] width 28 height 16
type input "[DATE]"
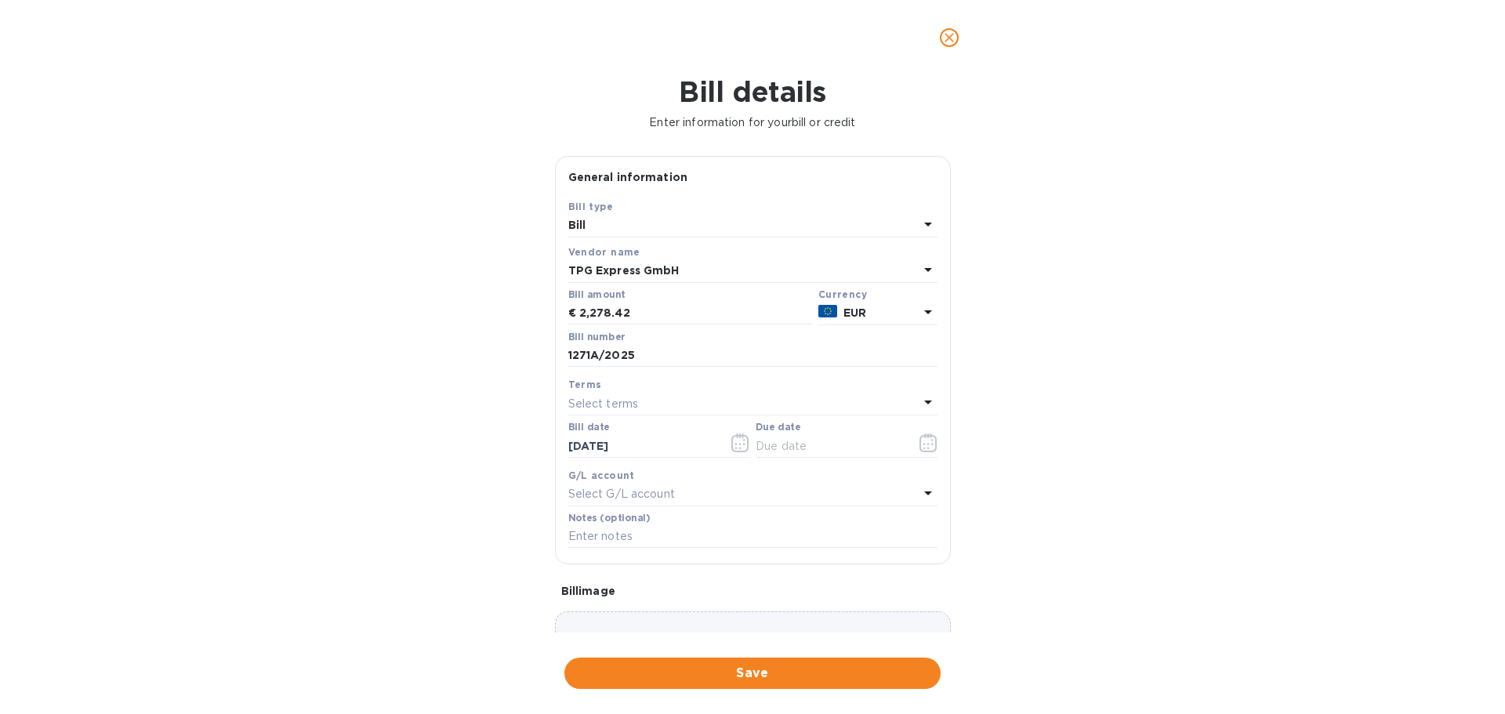
click at [633, 409] on p "Select terms" at bounding box center [603, 404] width 71 height 16
click at [656, 528] on div "Due On Receipt" at bounding box center [747, 519] width 344 height 29
type input "[DATE]"
click at [651, 484] on div "Select G/L account" at bounding box center [743, 495] width 350 height 22
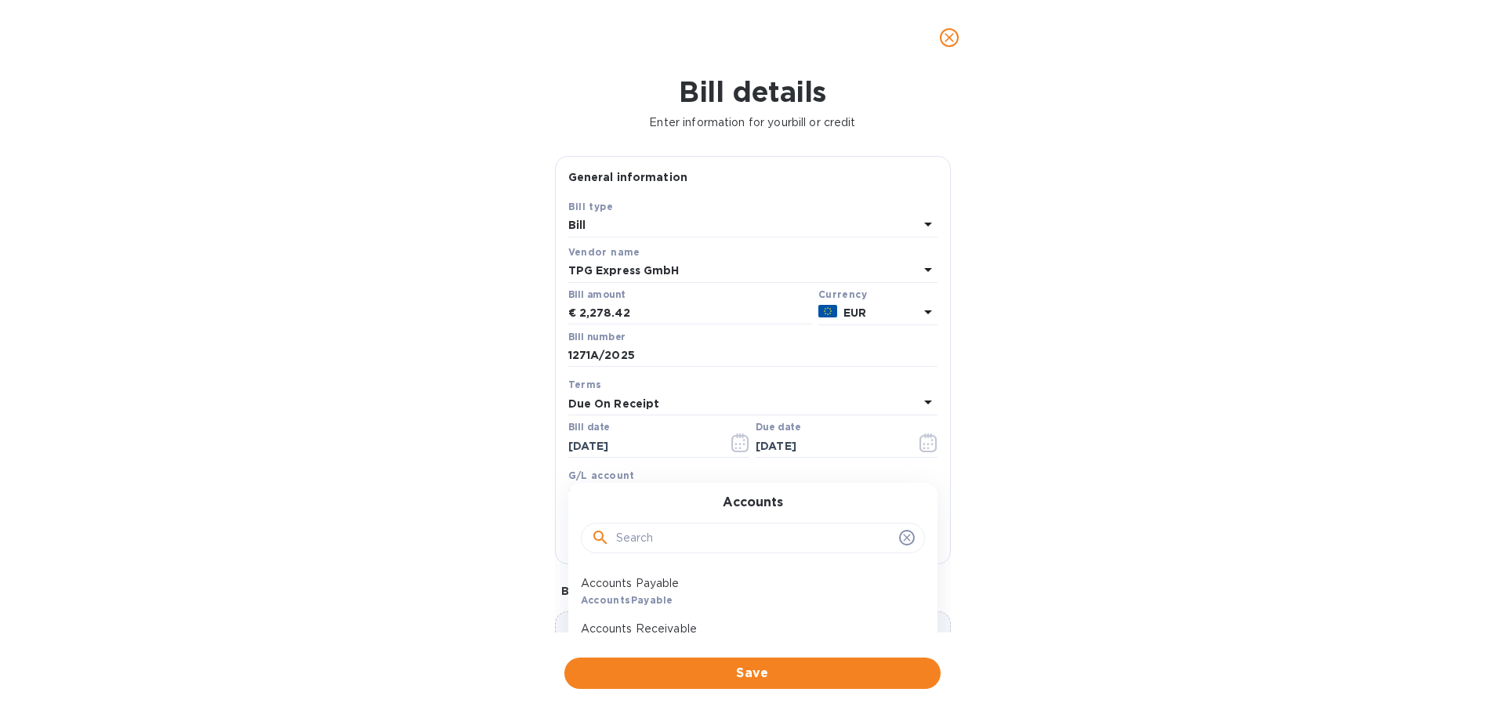
click at [650, 590] on p "Accounts Payable" at bounding box center [747, 583] width 332 height 16
click at [617, 535] on input "text" at bounding box center [752, 537] width 369 height 24
type input "Shipment 3990"
click at [1358, 512] on div "Bill details Enter information for your bill or credit General information Save…" at bounding box center [752, 394] width 1505 height 639
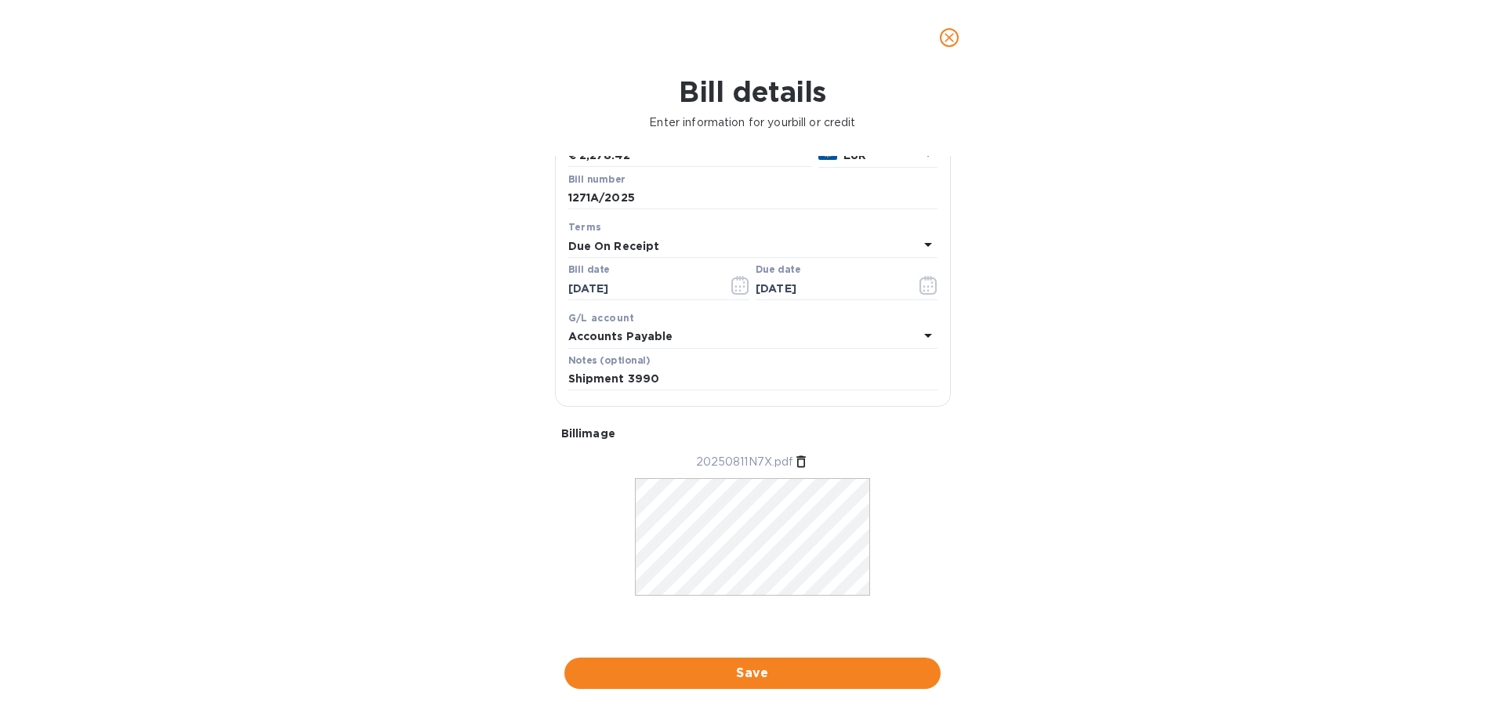
scroll to position [158, 0]
click at [756, 675] on span "Save" at bounding box center [752, 673] width 351 height 19
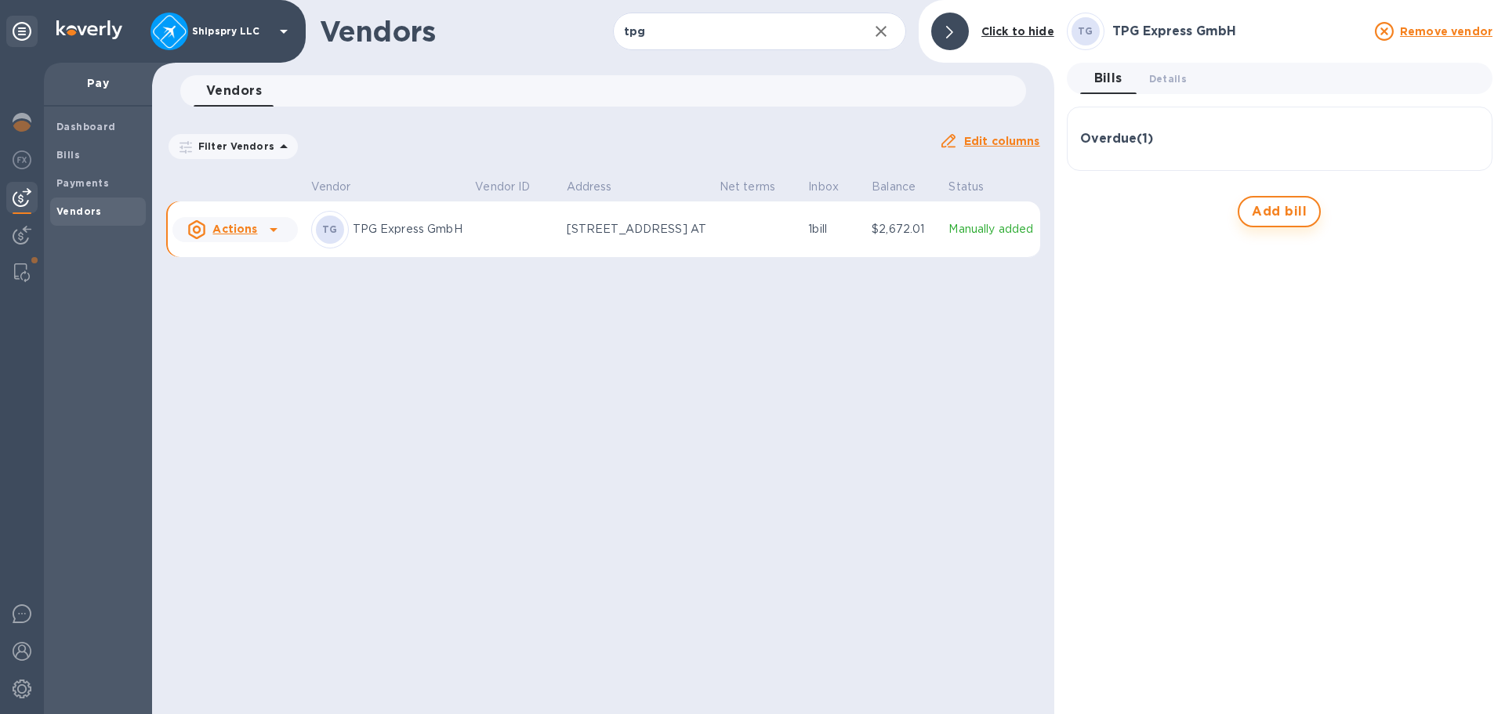
click at [1298, 213] on span "Add bill" at bounding box center [1279, 211] width 55 height 19
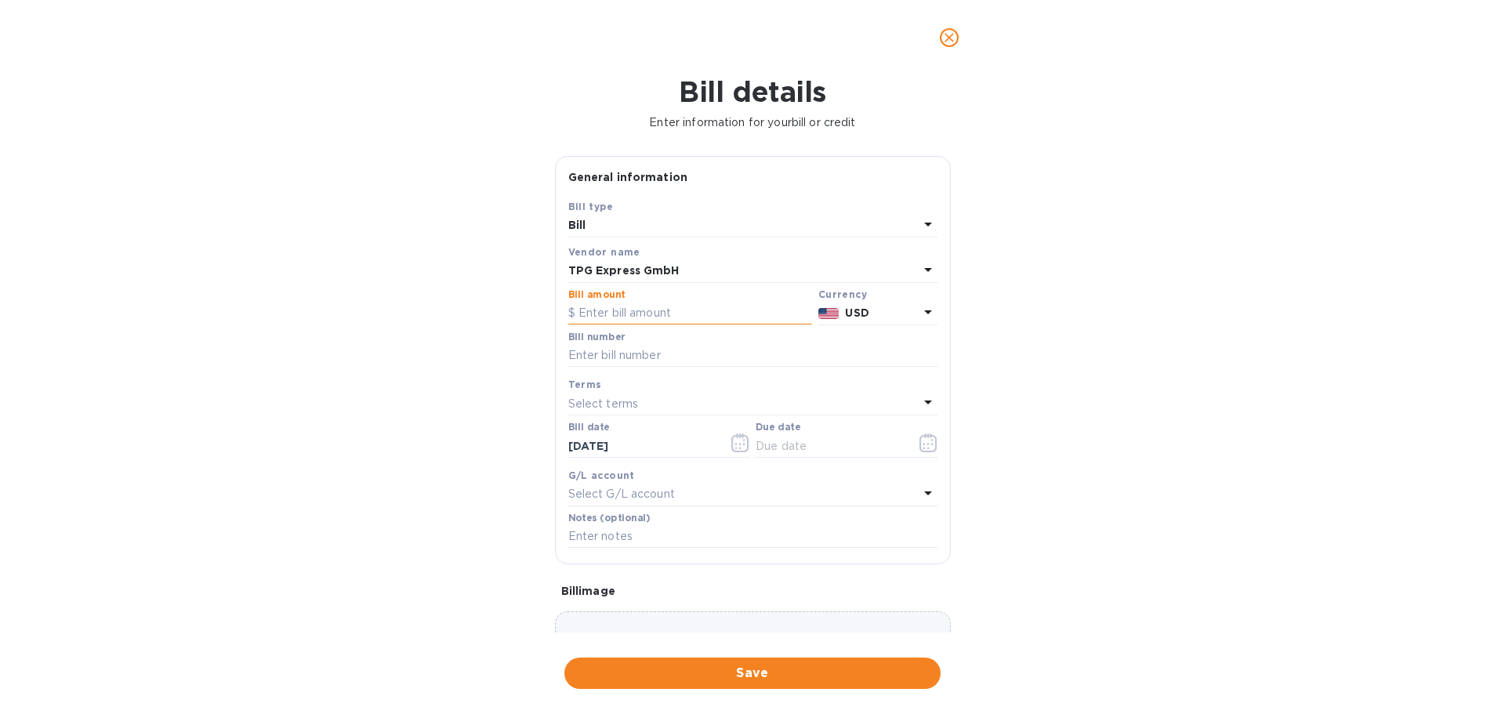
click at [659, 307] on input "text" at bounding box center [690, 314] width 244 height 24
type input "578"
click at [880, 314] on p "USD" at bounding box center [881, 313] width 73 height 16
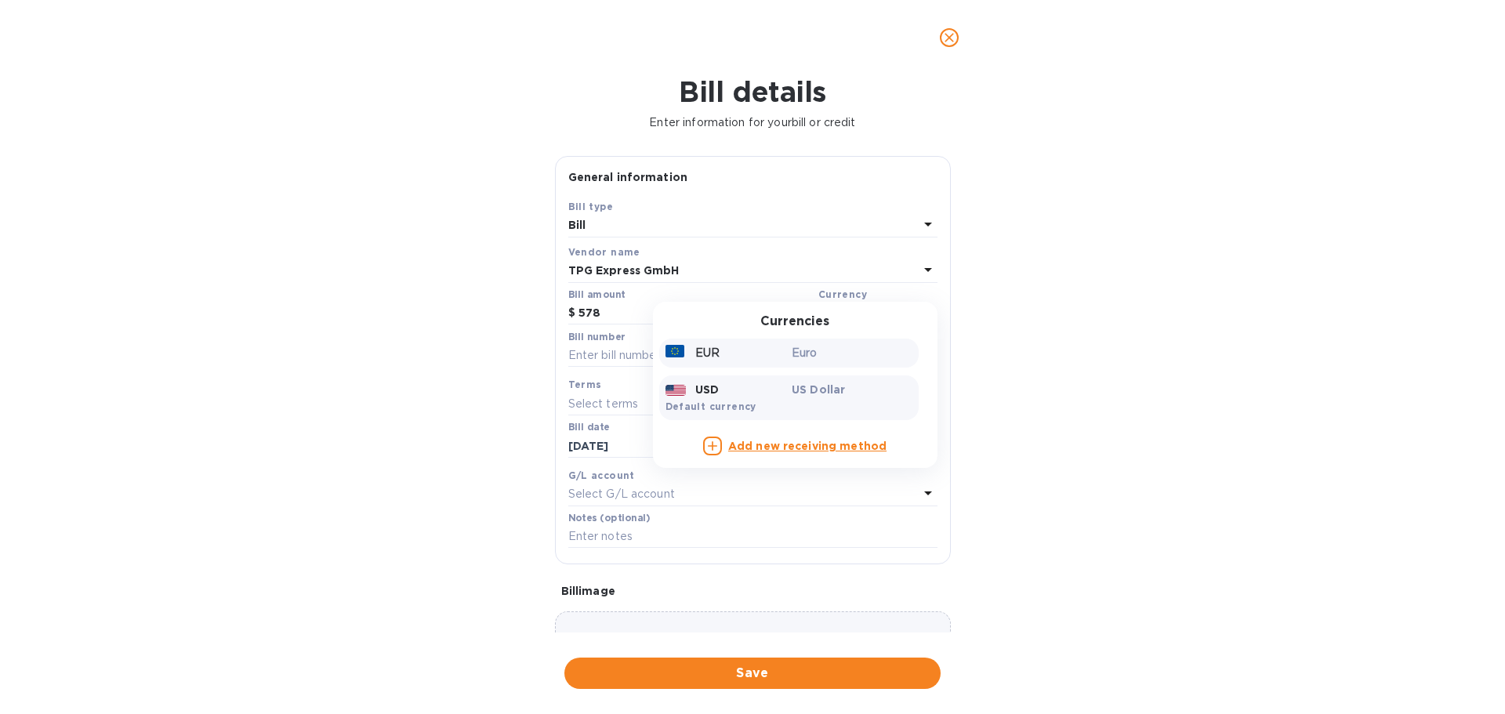
click at [742, 344] on div "EUR" at bounding box center [725, 353] width 127 height 23
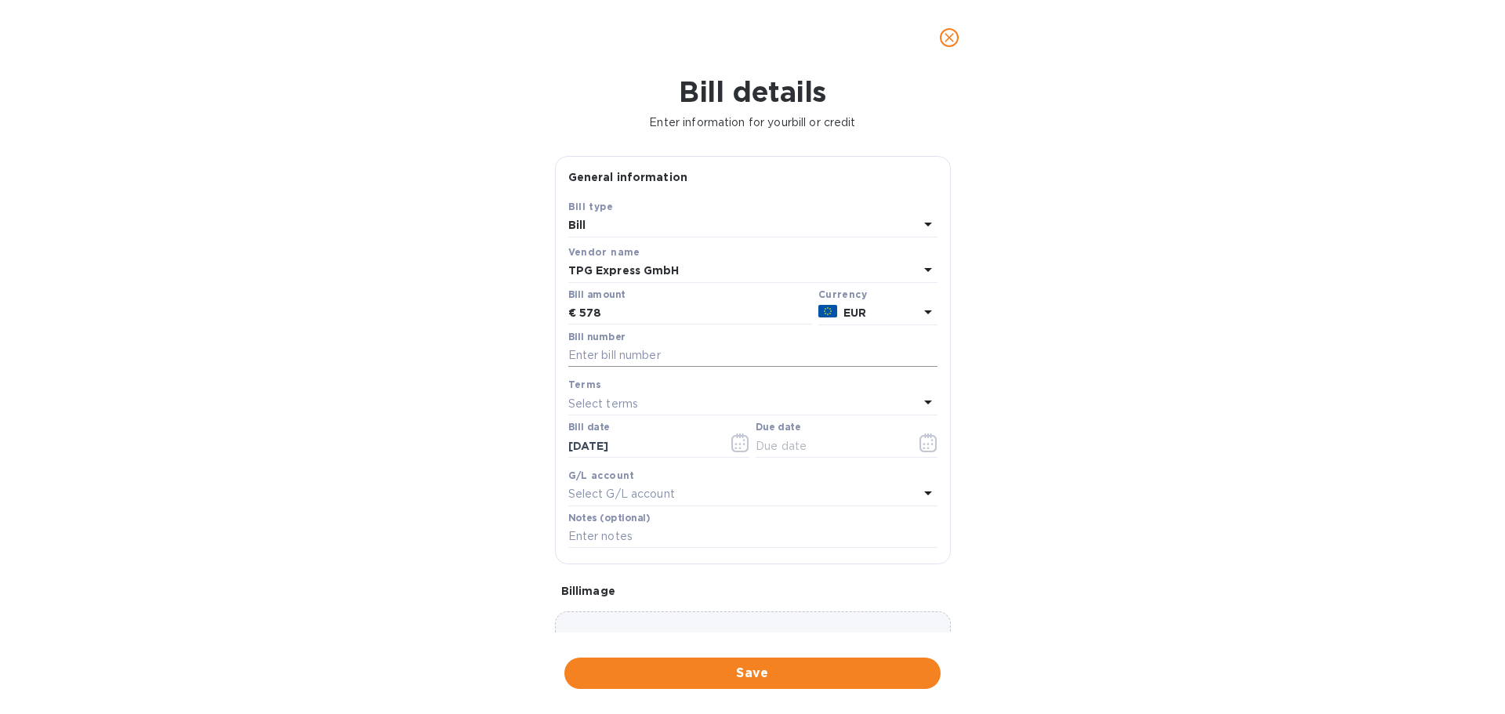
click at [655, 350] on input "text" at bounding box center [752, 356] width 369 height 24
type input "1302A/2025"
click at [739, 444] on icon "button" at bounding box center [740, 444] width 2 height 2
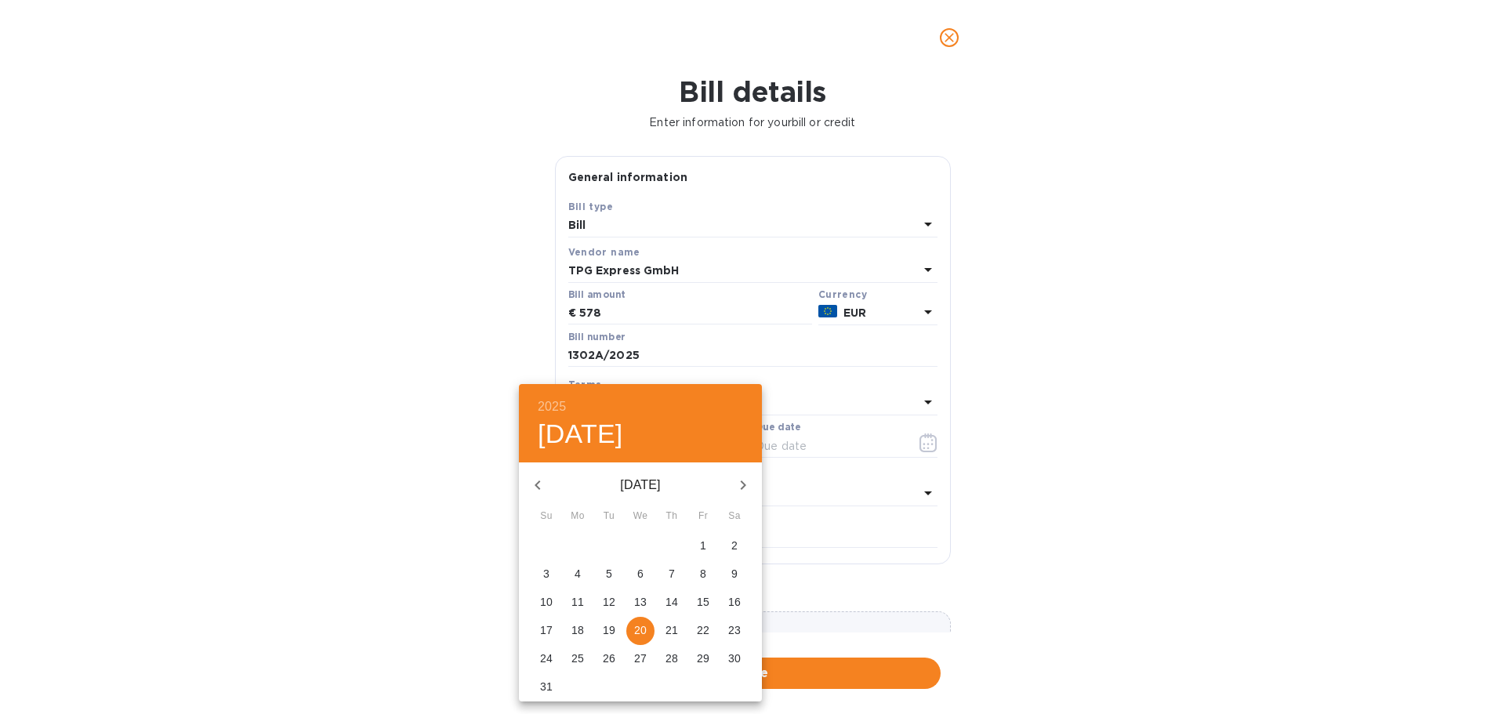
click at [608, 601] on p "12" at bounding box center [609, 602] width 13 height 16
type input "[DATE]"
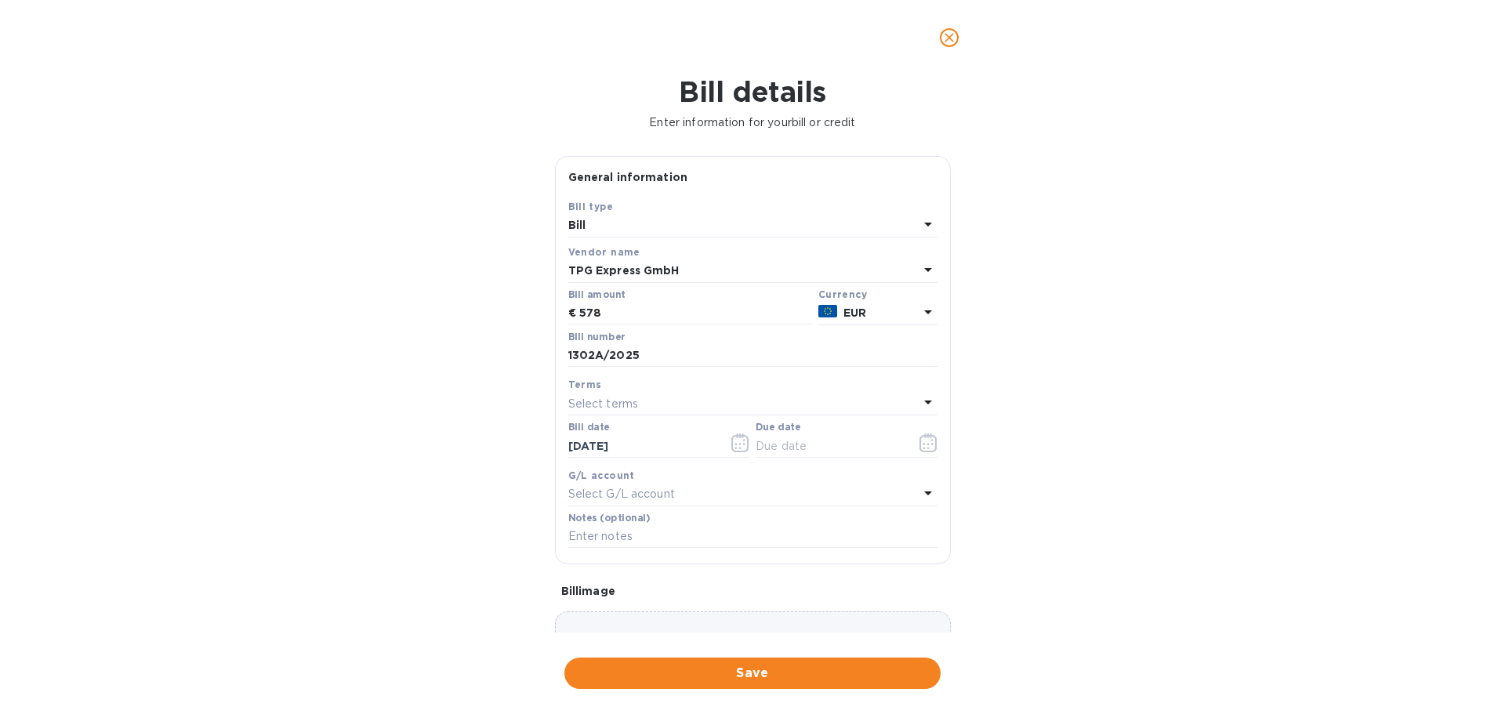
drag, startPoint x: 672, startPoint y: 408, endPoint x: 673, endPoint y: 401, distance: 8.0
click at [673, 401] on div "Select terms" at bounding box center [743, 404] width 350 height 22
click at [632, 602] on p "Due On Receipt" at bounding box center [747, 609] width 332 height 16
type input "[DATE]"
click at [640, 496] on p "Select G/L account" at bounding box center [621, 494] width 107 height 16
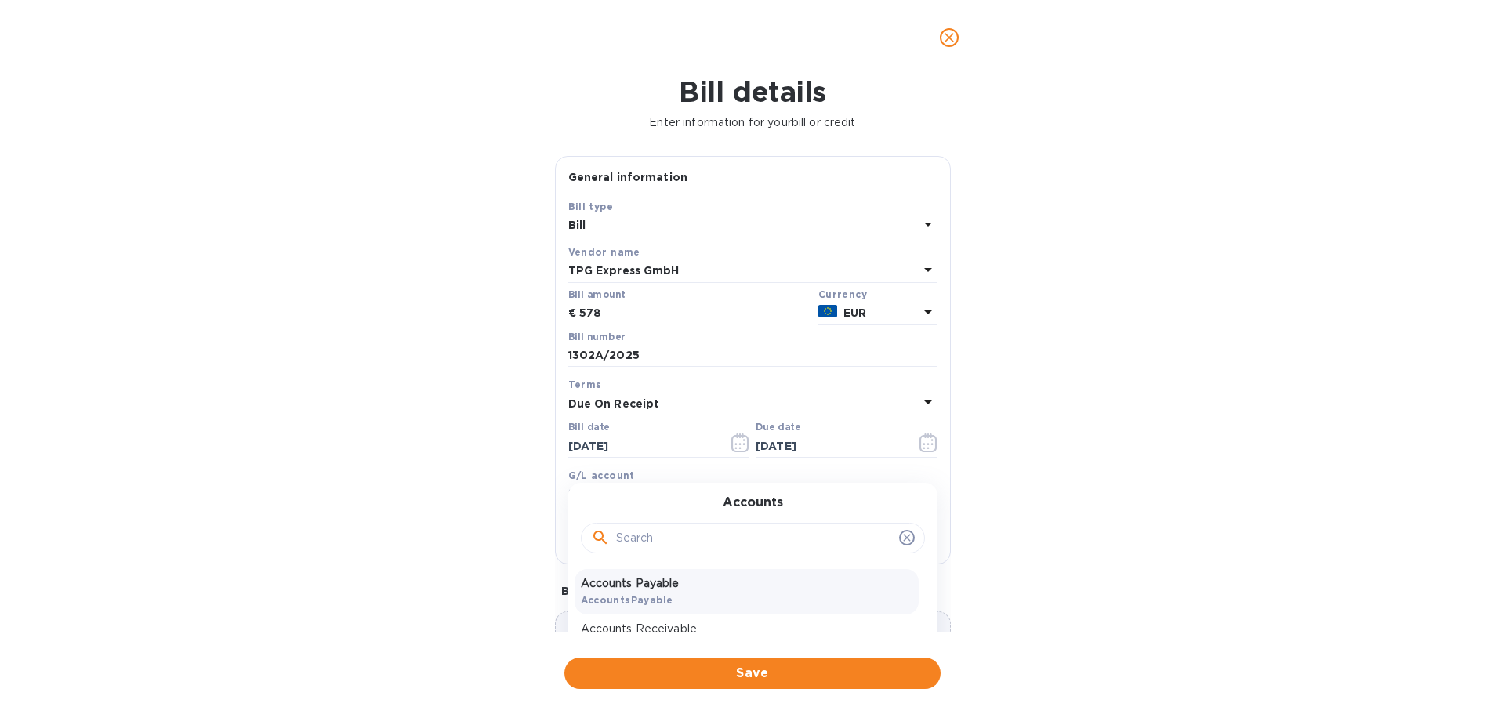
click at [654, 592] on div "Accounts Payable AccountsPayable" at bounding box center [747, 591] width 344 height 45
drag, startPoint x: 644, startPoint y: 529, endPoint x: 587, endPoint y: 533, distance: 56.6
click at [640, 529] on input "text" at bounding box center [752, 537] width 369 height 24
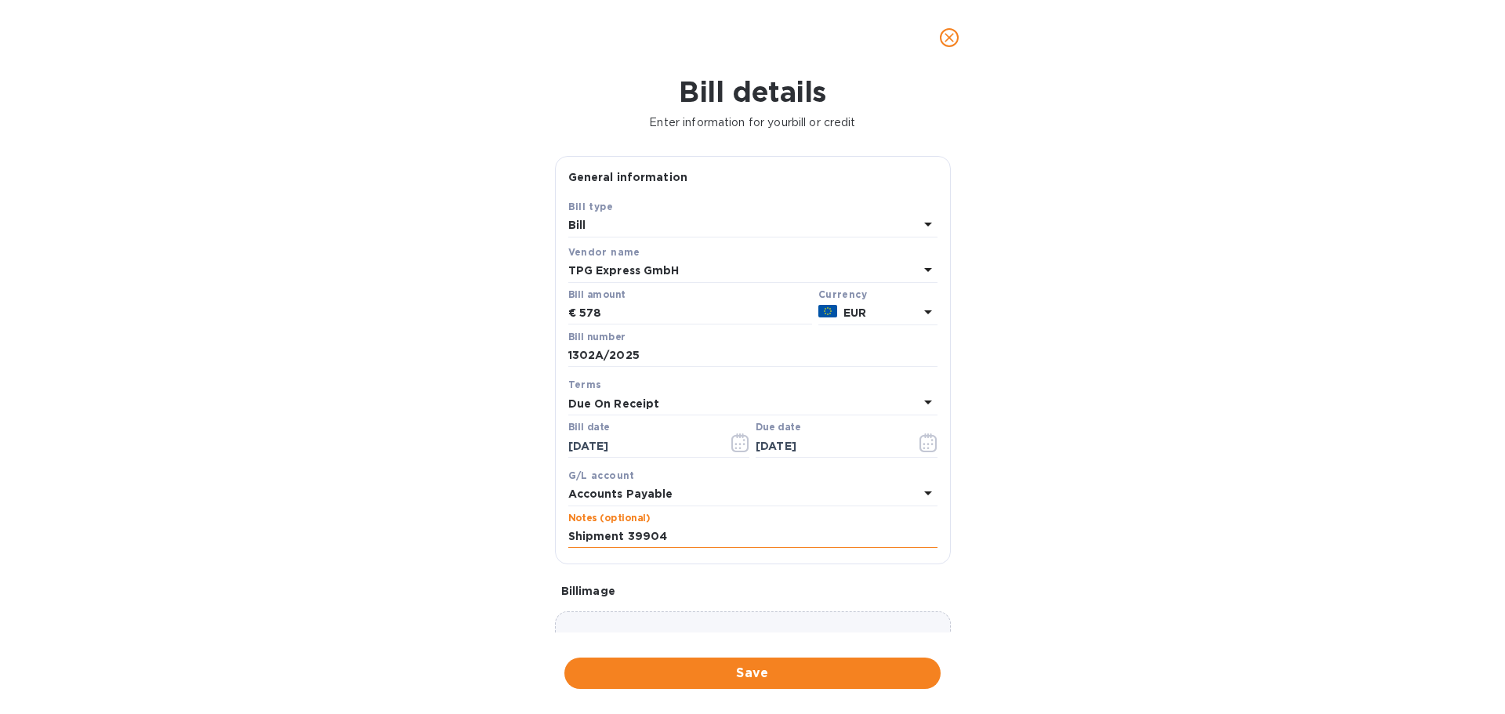
type input "Shipment 39904"
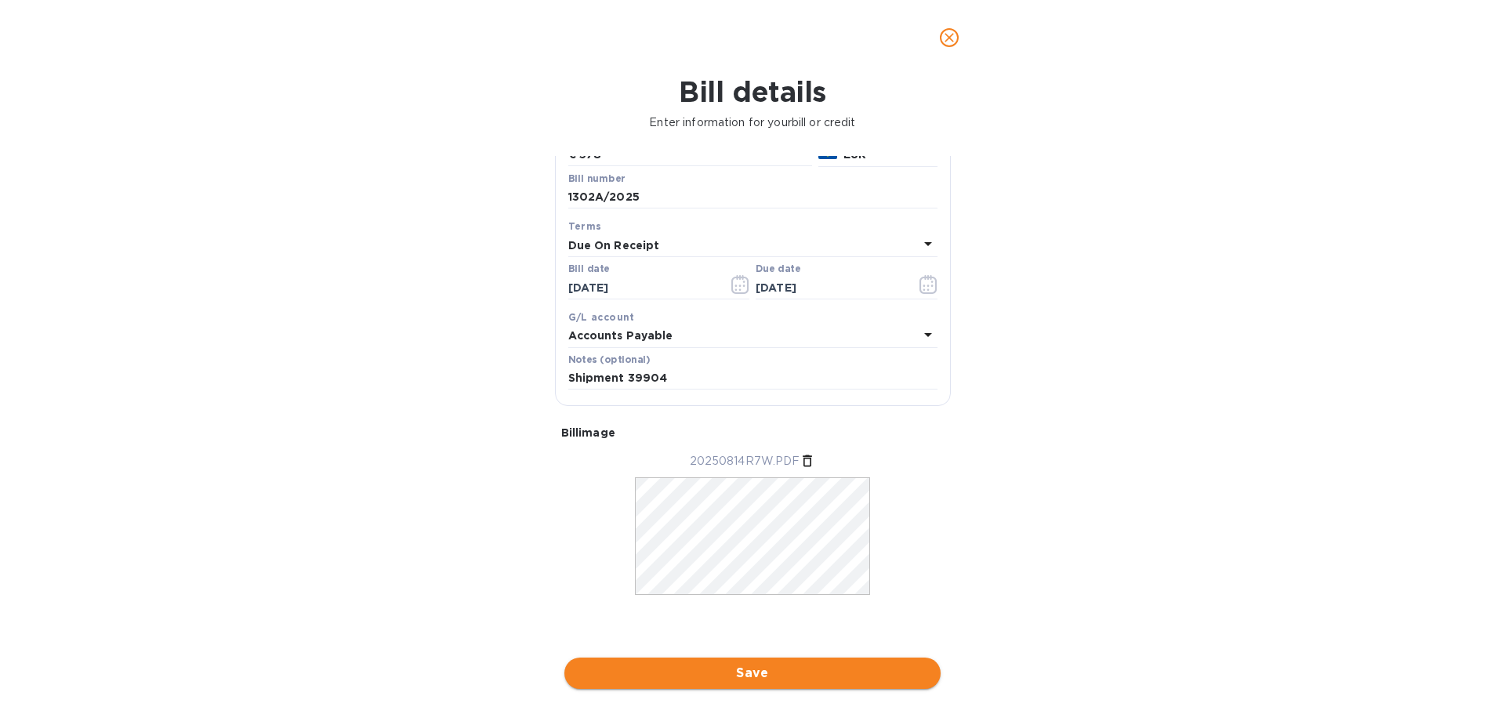
click at [732, 666] on span "Save" at bounding box center [752, 673] width 351 height 19
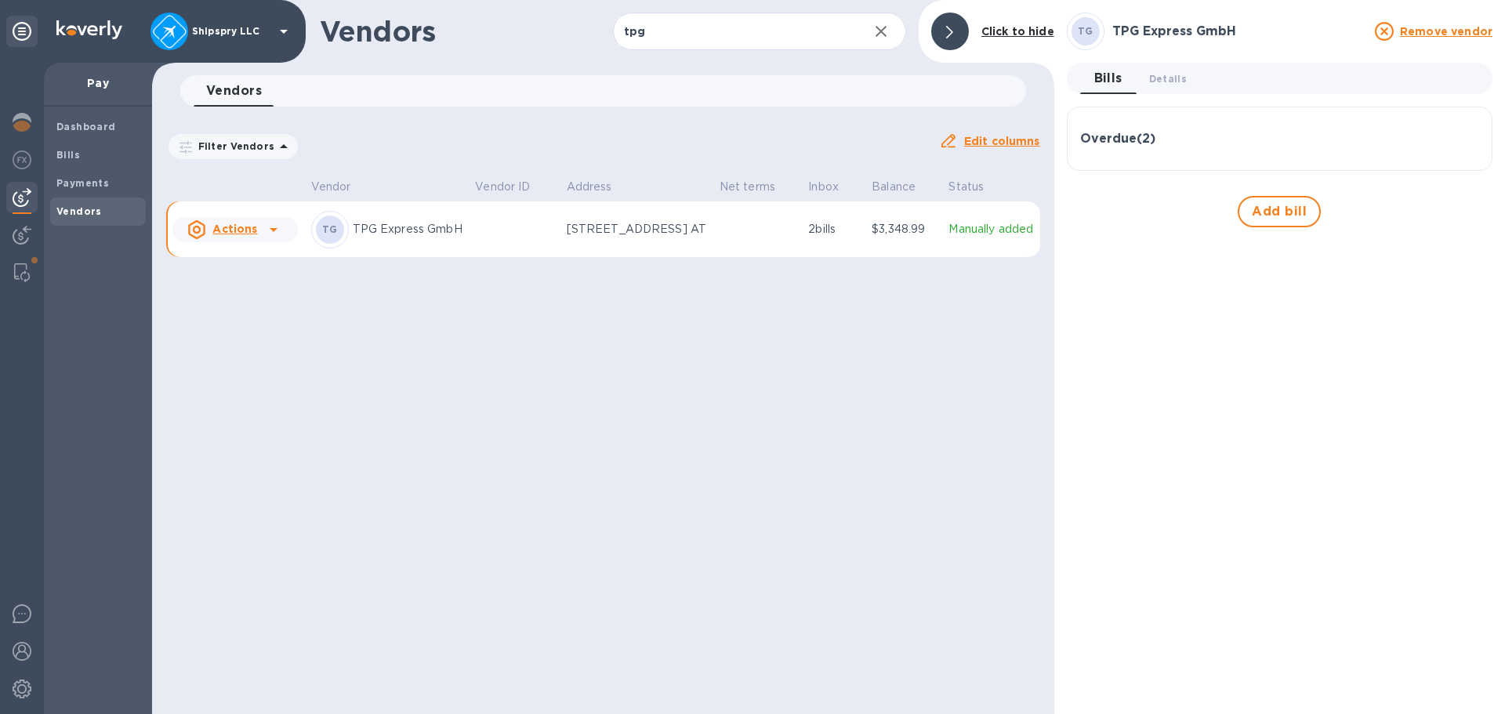
click at [455, 238] on p "TPG Express GmbH" at bounding box center [408, 229] width 111 height 16
click at [499, 328] on div "Vendors tpg ​ Add vendor Click to hide Vendors 0 Filter Vendors Auto pay: All E…" at bounding box center [603, 357] width 902 height 714
click at [709, 400] on div "Vendors tpg ​ Add vendor Click to hide Vendors 0 Filter Vendors Auto pay: All E…" at bounding box center [603, 357] width 902 height 714
click at [513, 251] on td at bounding box center [514, 229] width 91 height 56
click at [102, 162] on span "Bills" at bounding box center [97, 155] width 83 height 16
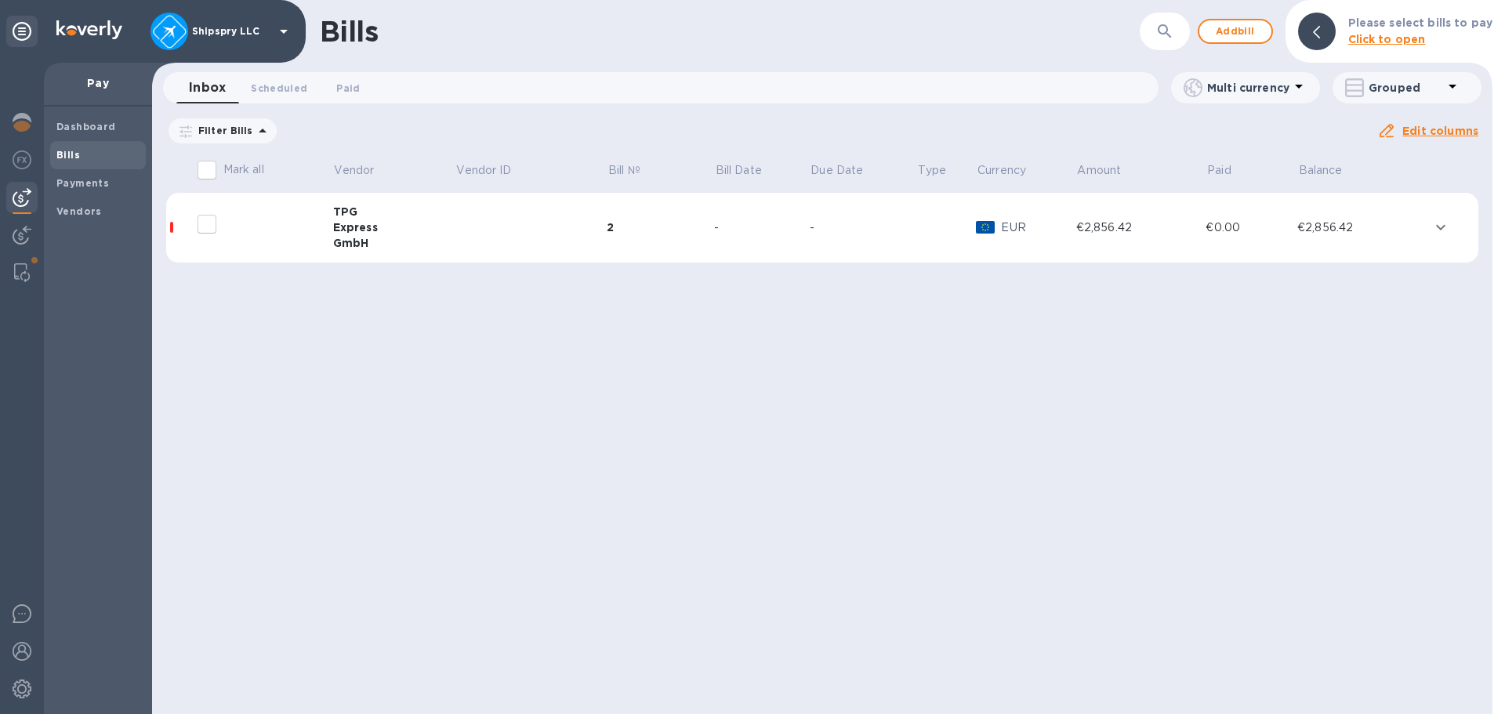
click at [426, 244] on div "GmbH" at bounding box center [394, 243] width 122 height 16
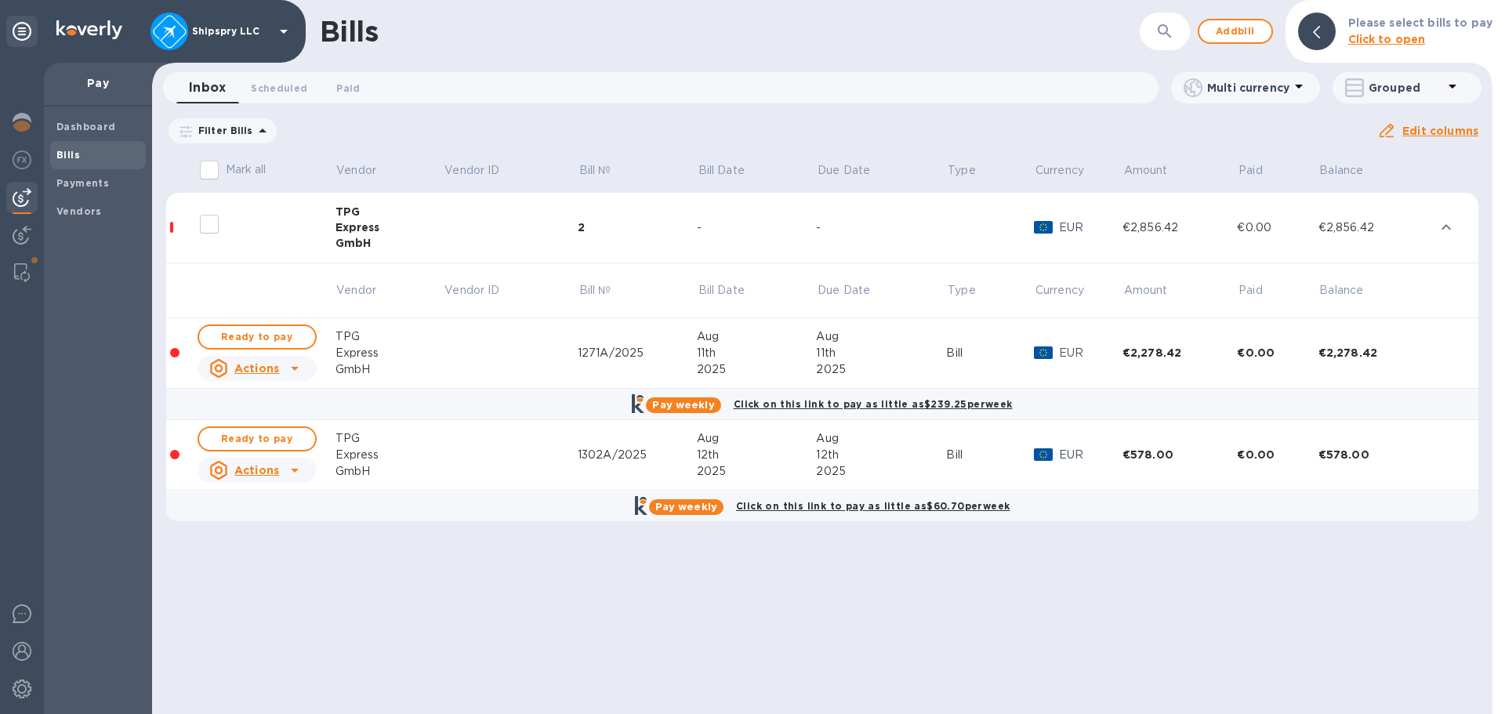
click at [855, 103] on div "Inbox 0 Scheduled 0 Paid 0" at bounding box center [667, 87] width 982 height 31
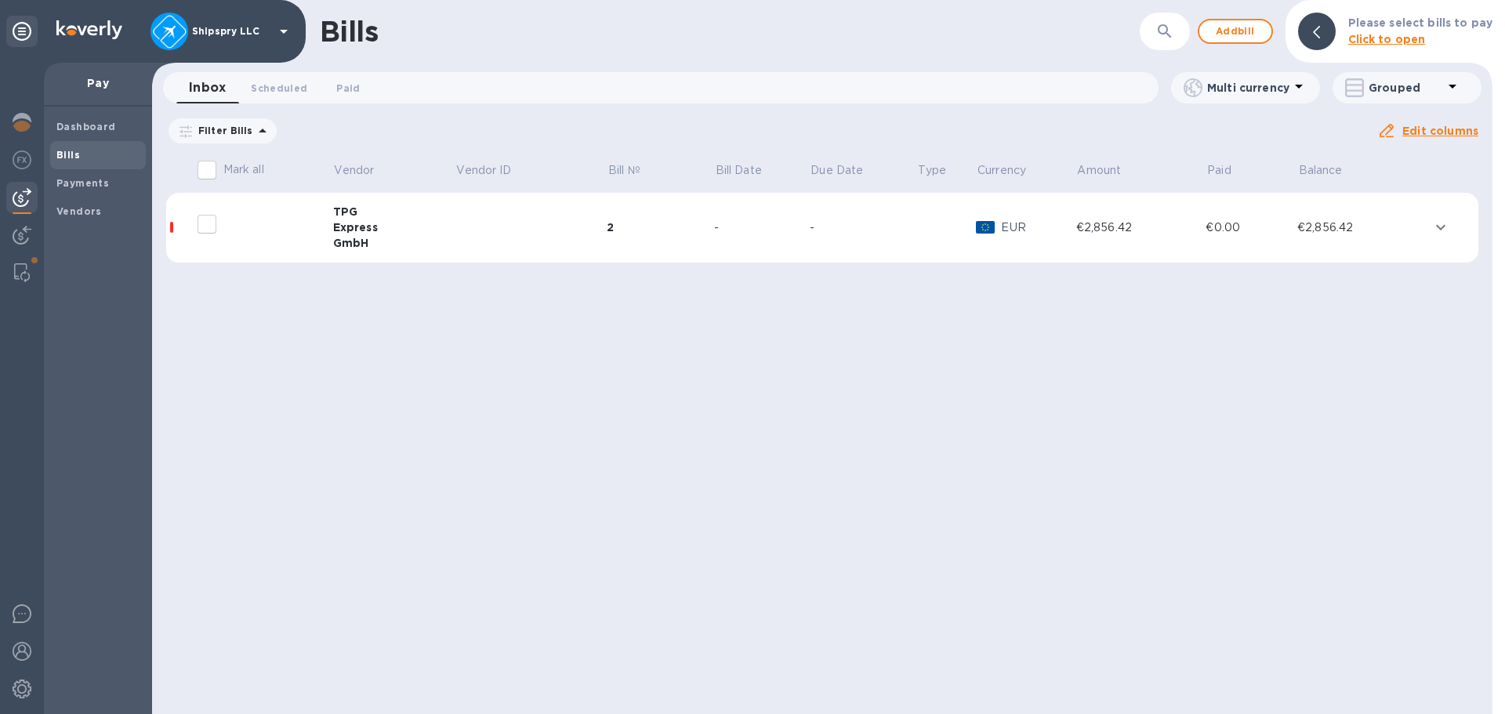
drag, startPoint x: 688, startPoint y: 606, endPoint x: 663, endPoint y: 594, distance: 27.0
click at [688, 606] on div "Bills ​ Add bill Please select bills to pay Click to open Inbox 0 Scheduled 0 P…" at bounding box center [822, 357] width 1341 height 714
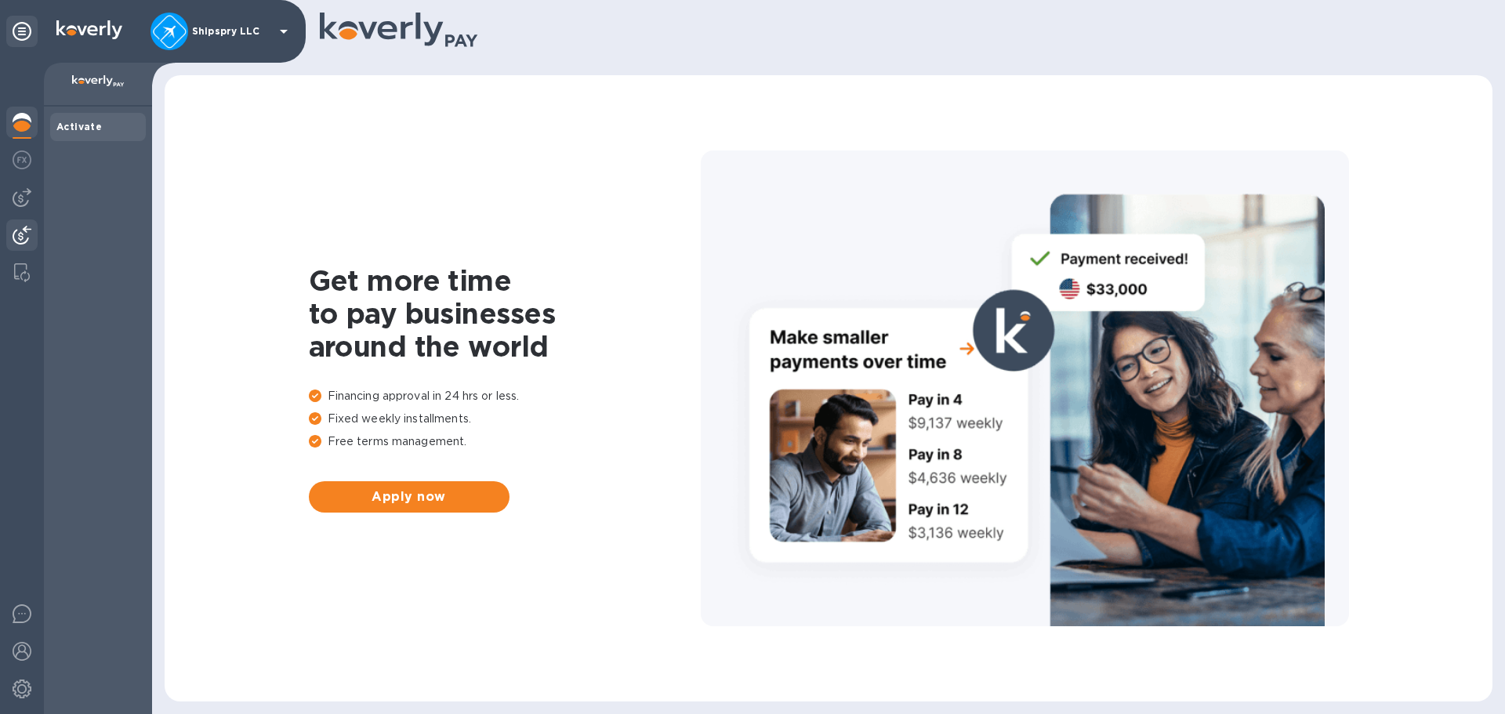
click at [25, 228] on img at bounding box center [22, 235] width 19 height 19
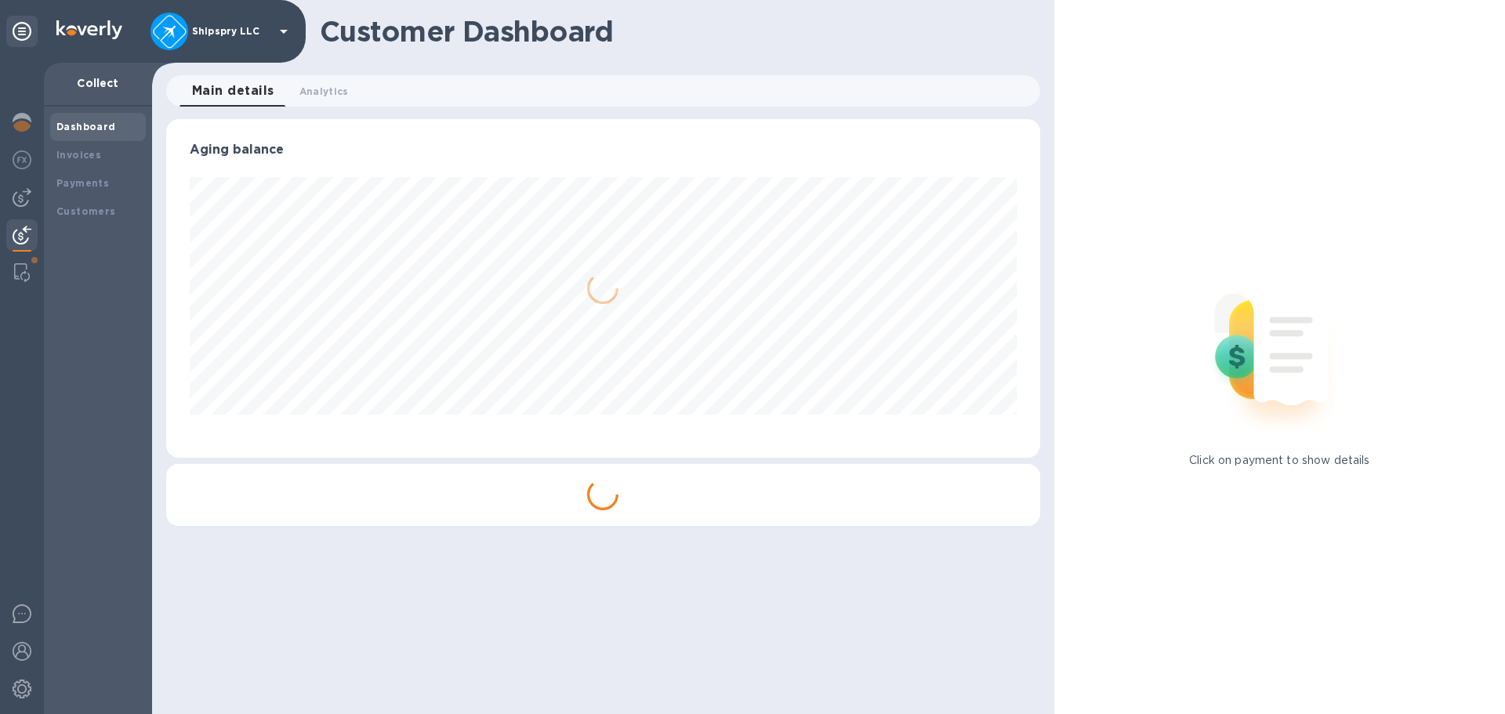
scroll to position [339, 873]
click at [122, 186] on div "Payments" at bounding box center [97, 184] width 83 height 16
